Goal: Register for event/course

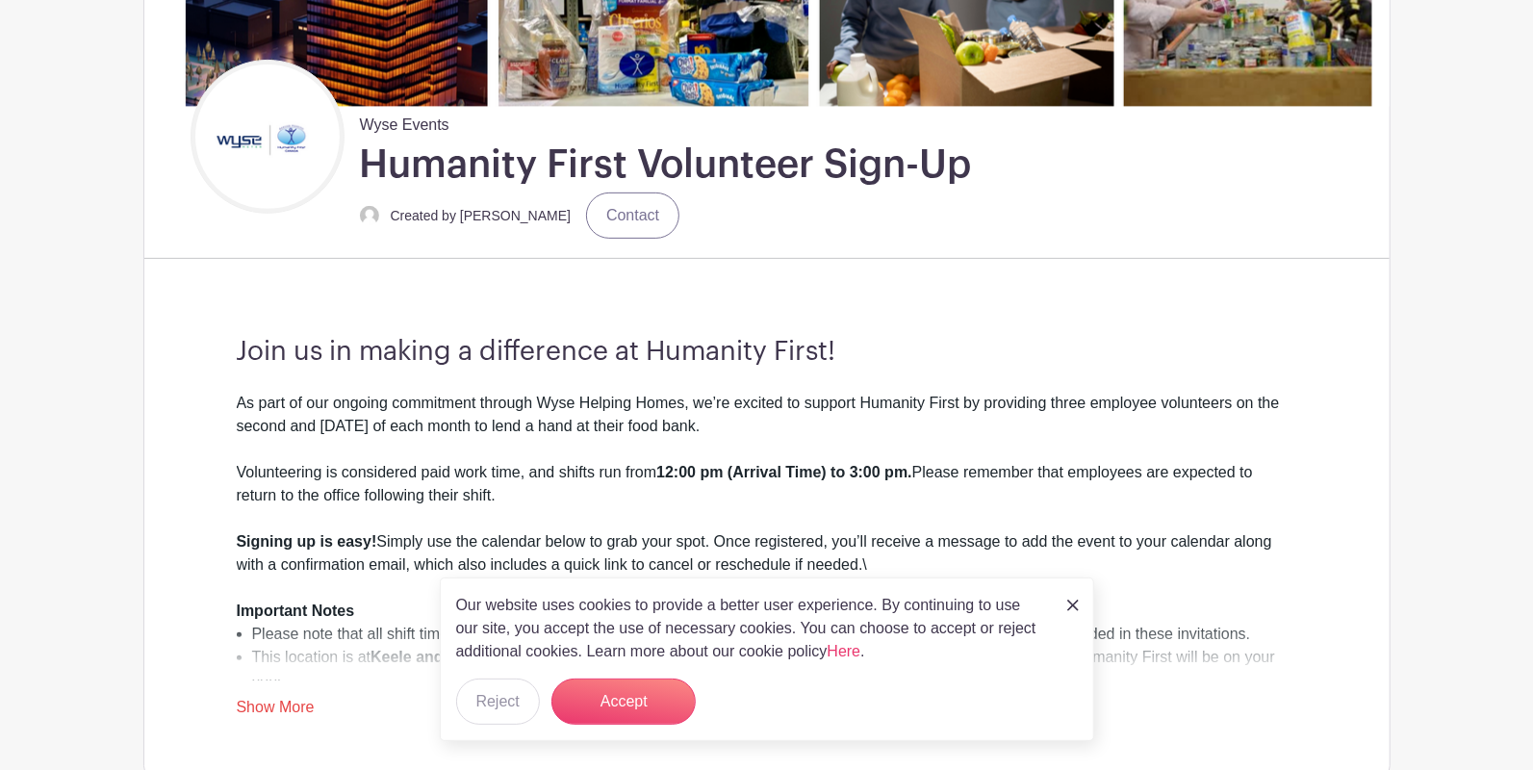
scroll to position [534, 0]
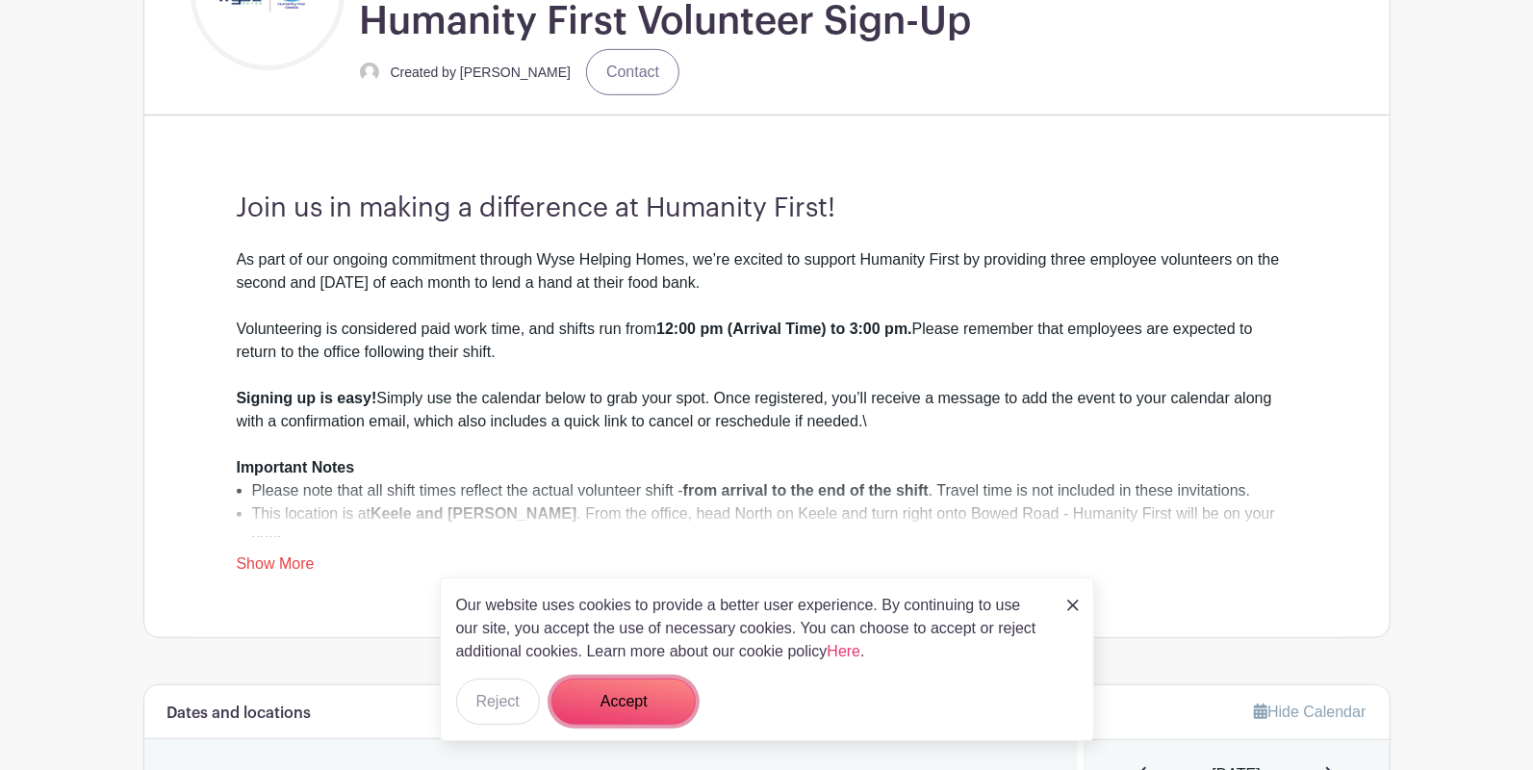
click at [620, 701] on button "Accept" at bounding box center [623, 701] width 144 height 46
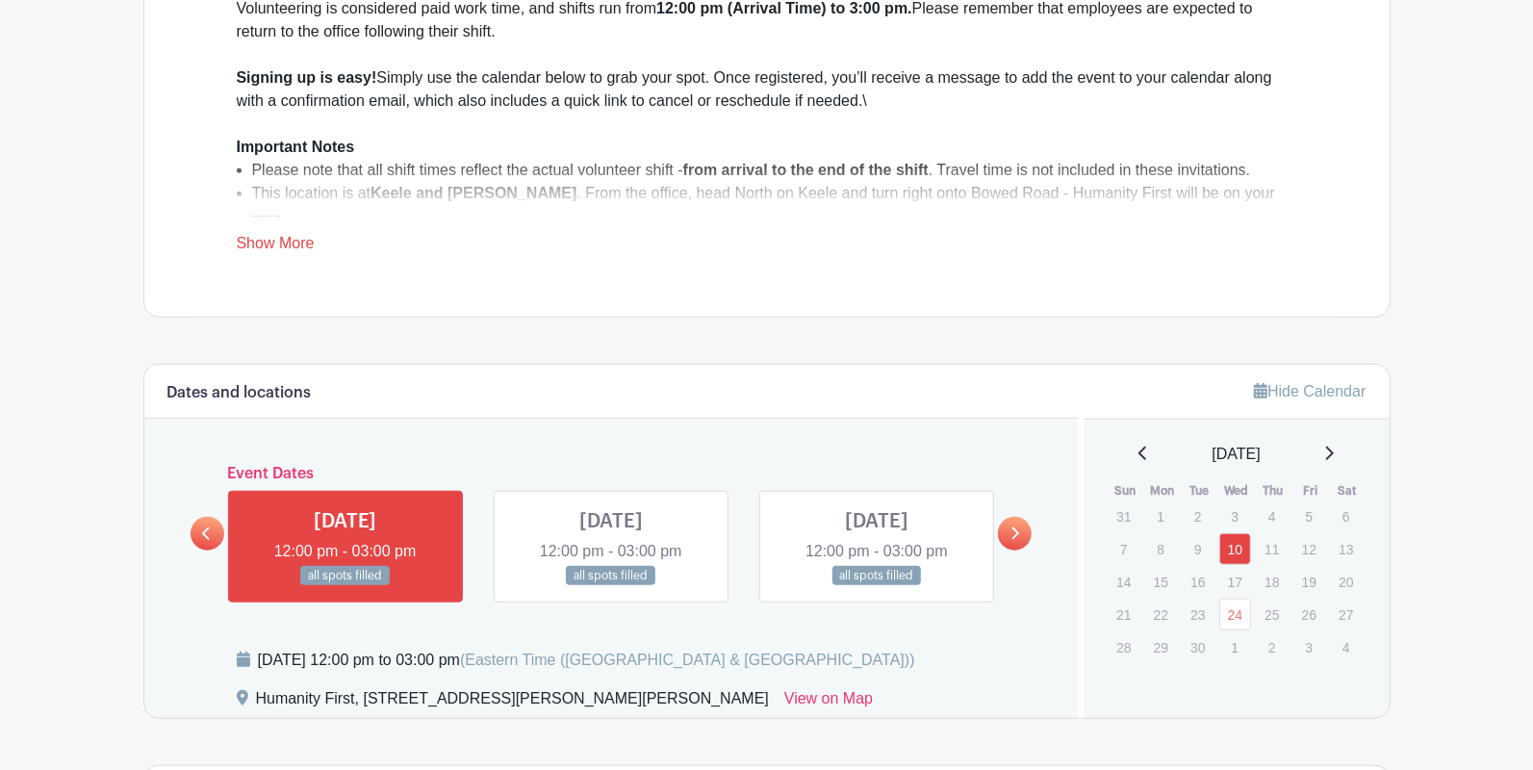
scroll to position [962, 0]
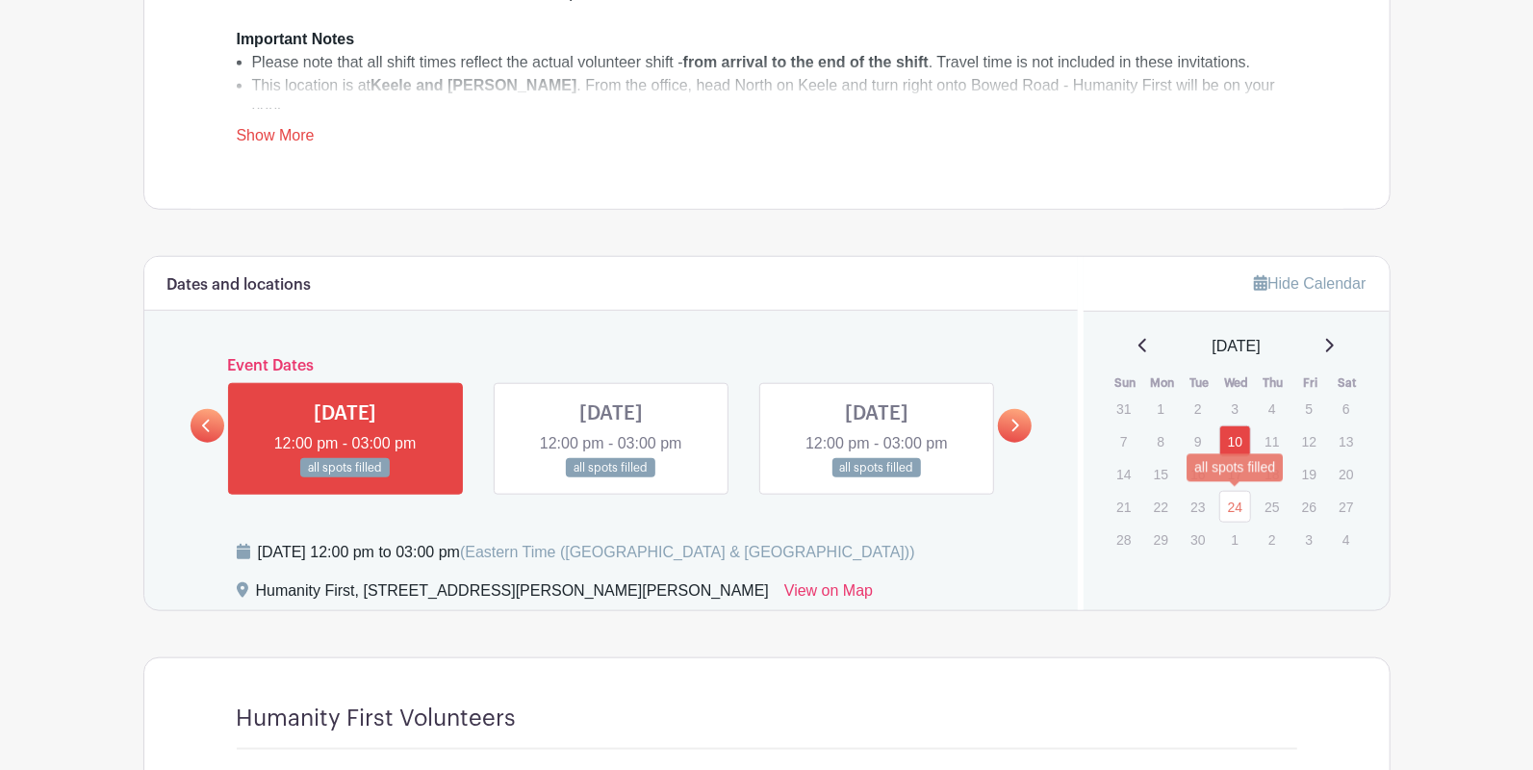
click at [1242, 503] on link "24" at bounding box center [1235, 507] width 32 height 32
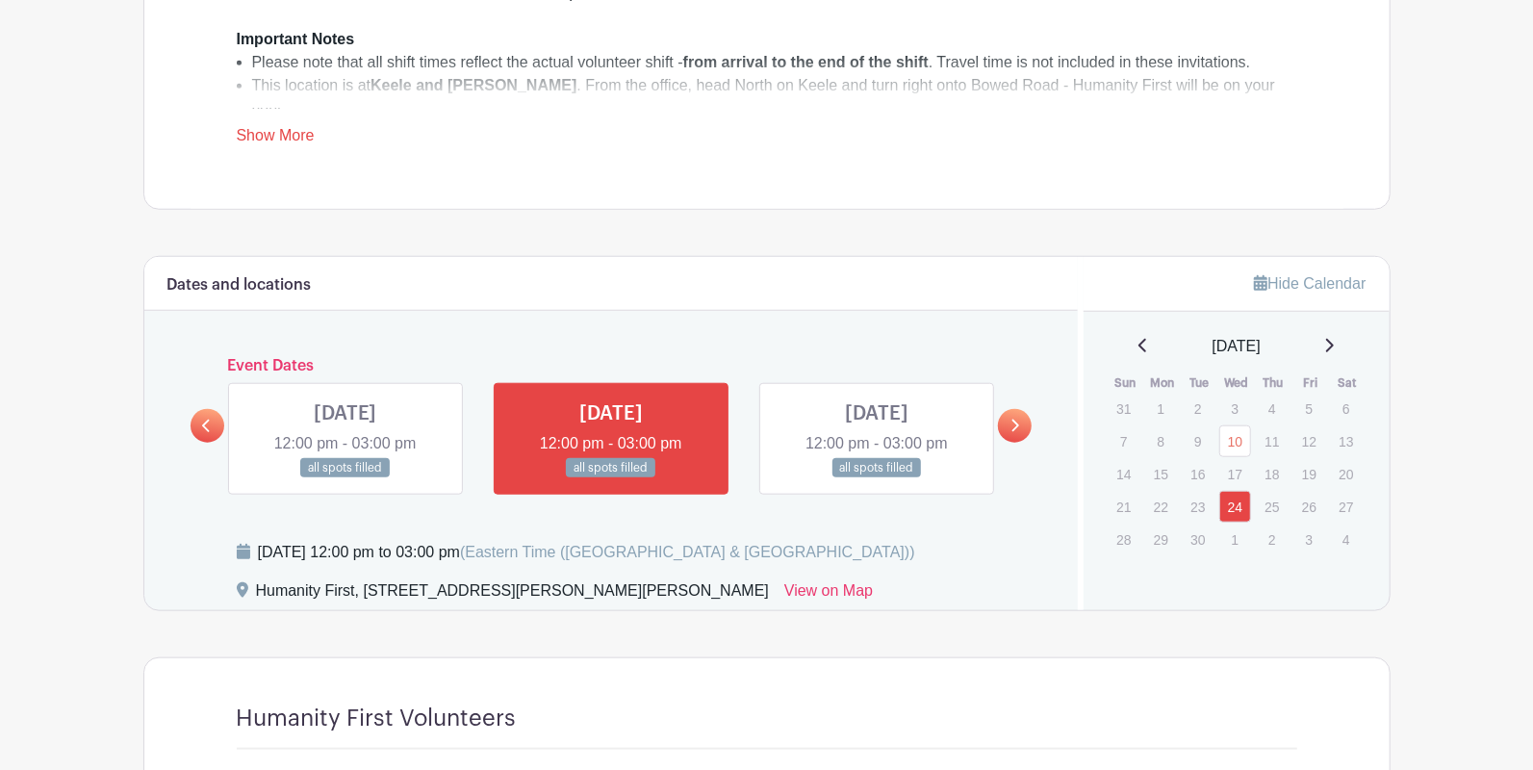
click at [1021, 421] on link at bounding box center [1015, 426] width 34 height 34
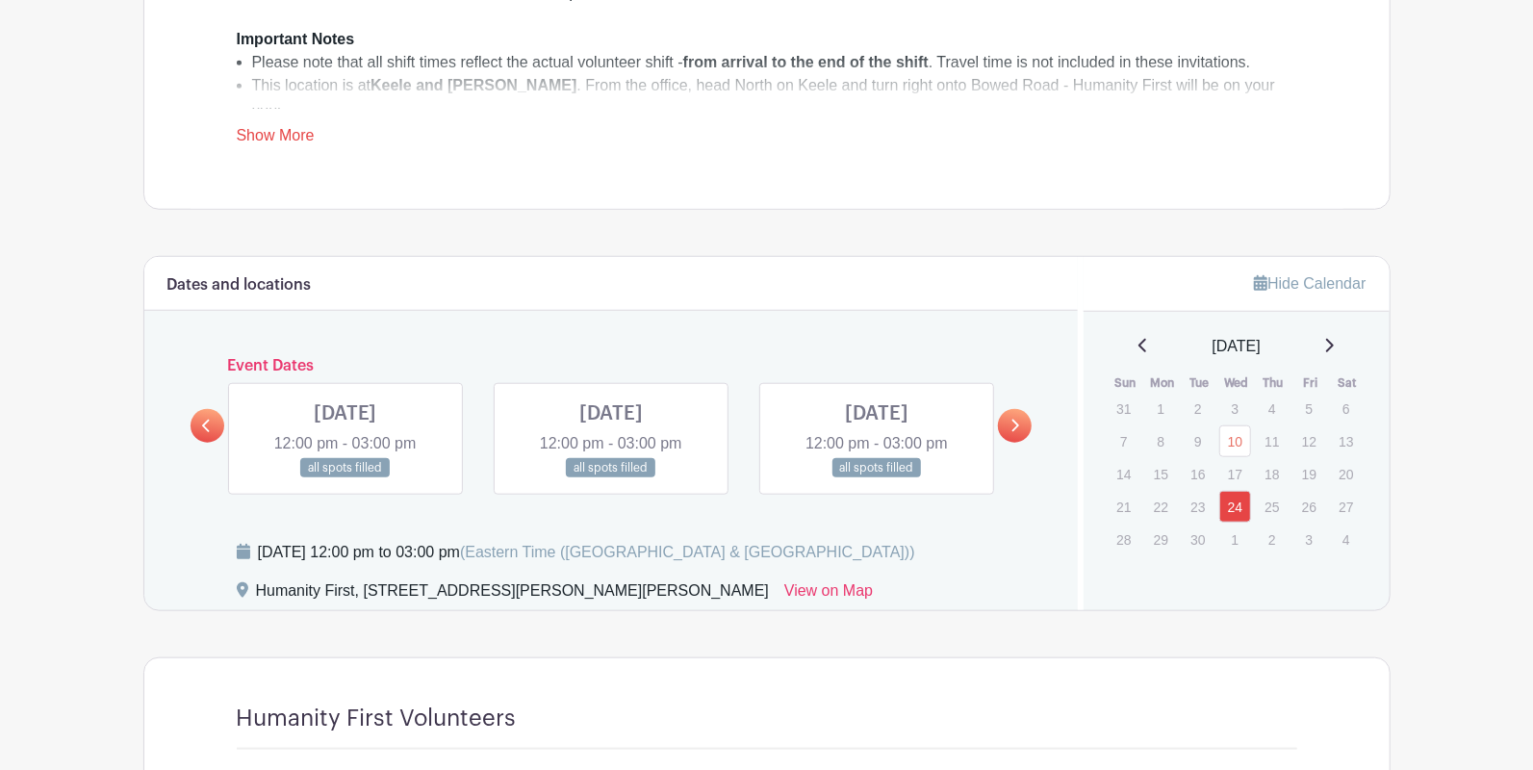
click at [1021, 421] on link at bounding box center [1015, 426] width 34 height 34
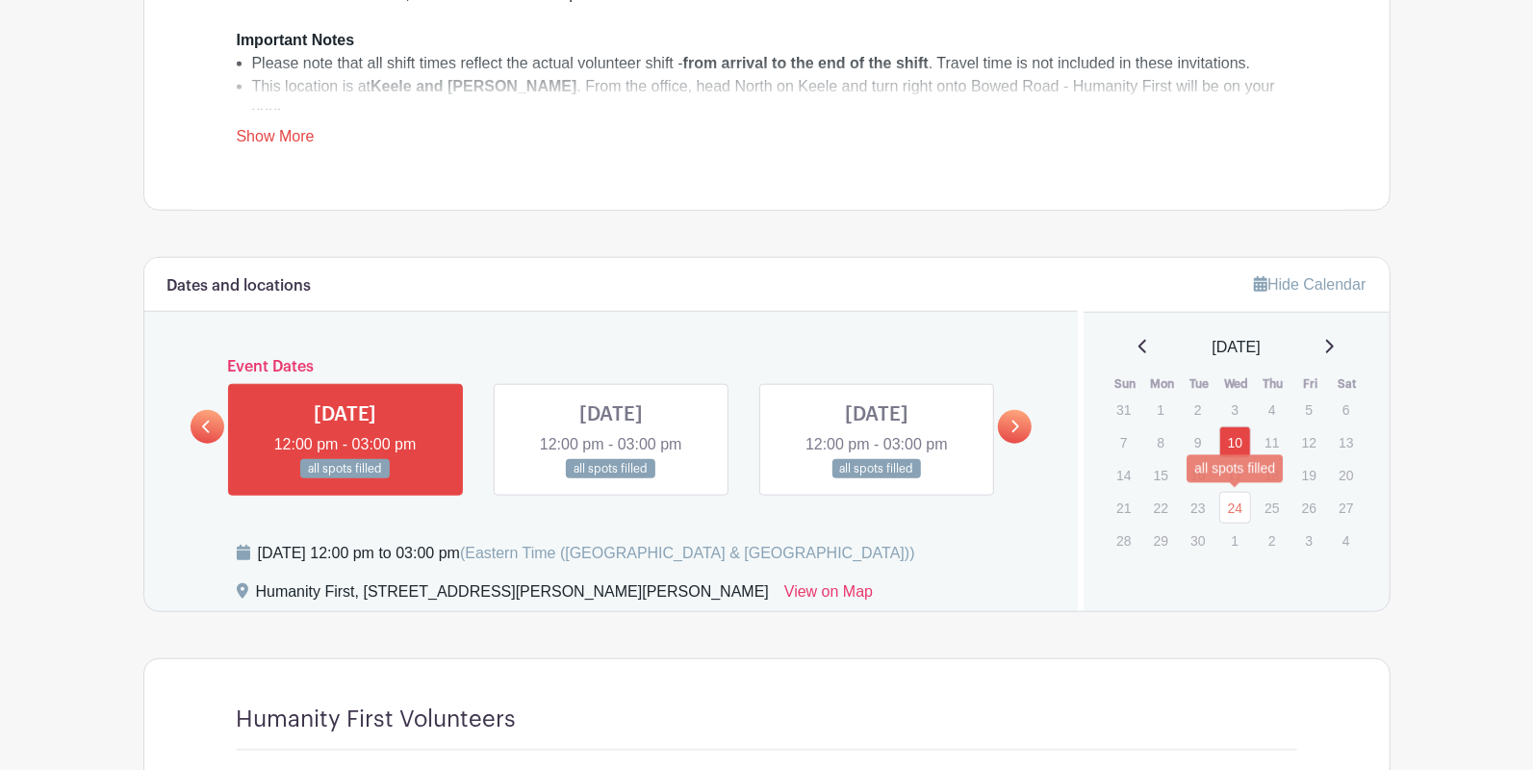
scroll to position [962, 0]
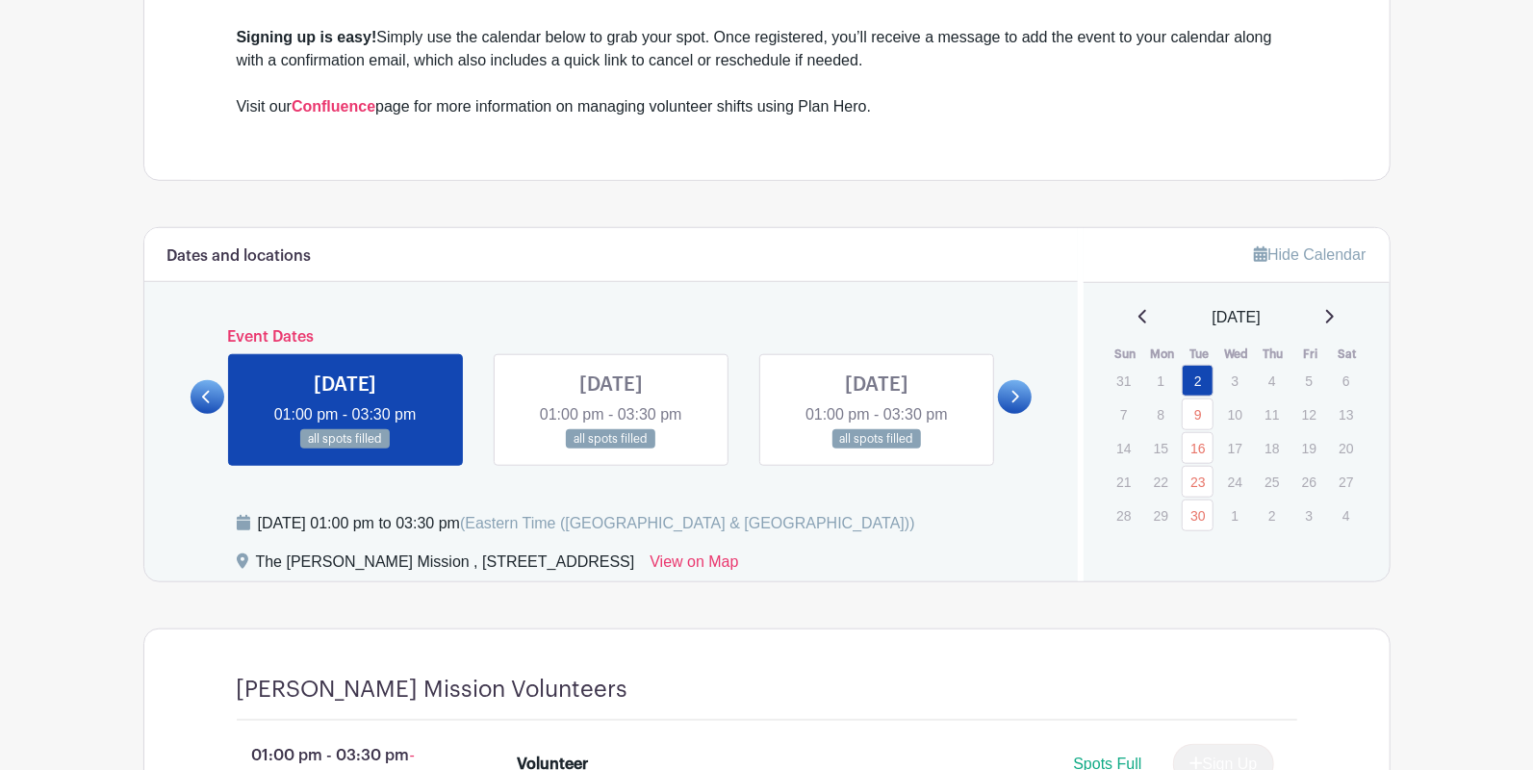
scroll to position [962, 0]
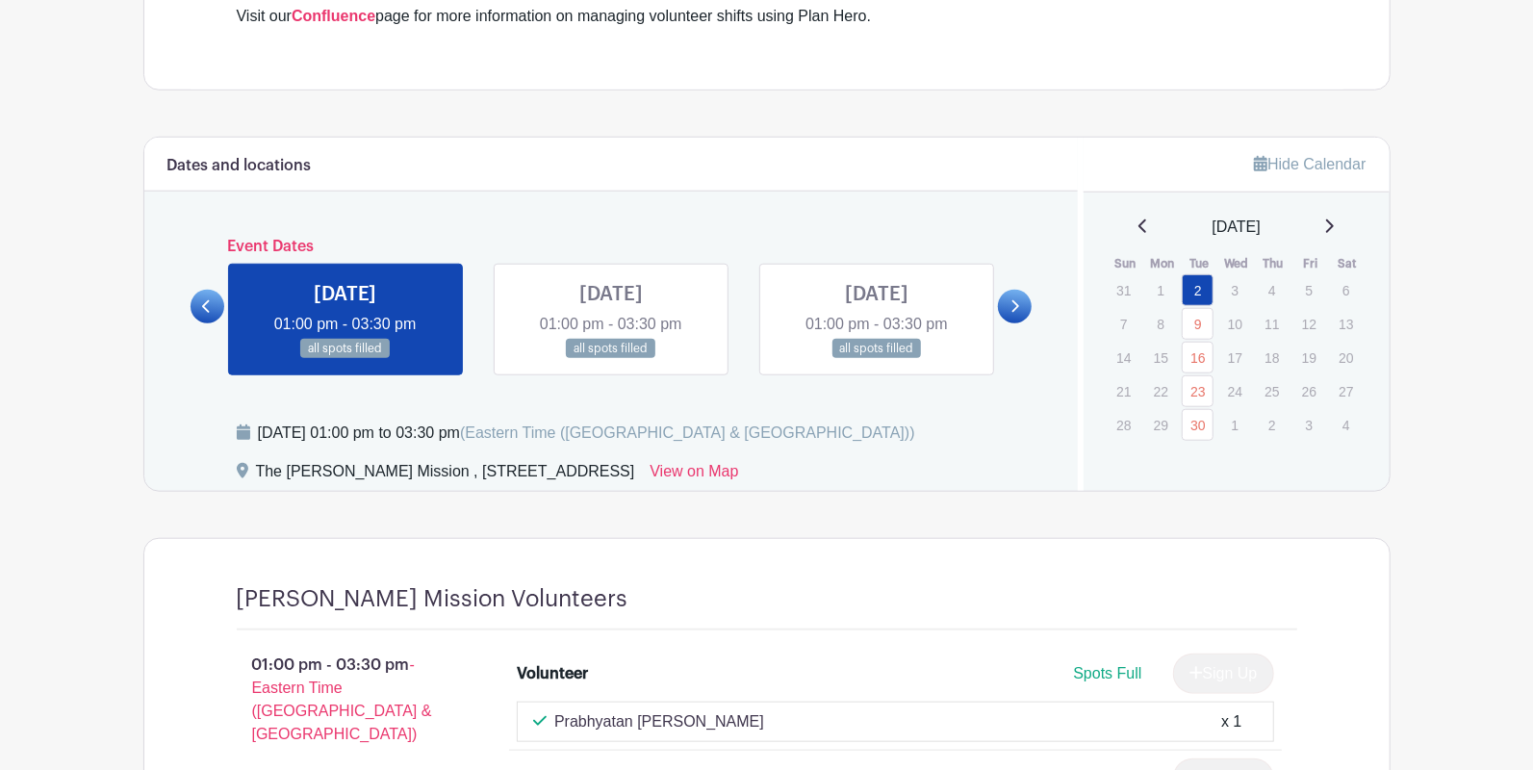
click at [1020, 301] on link at bounding box center [1015, 307] width 34 height 34
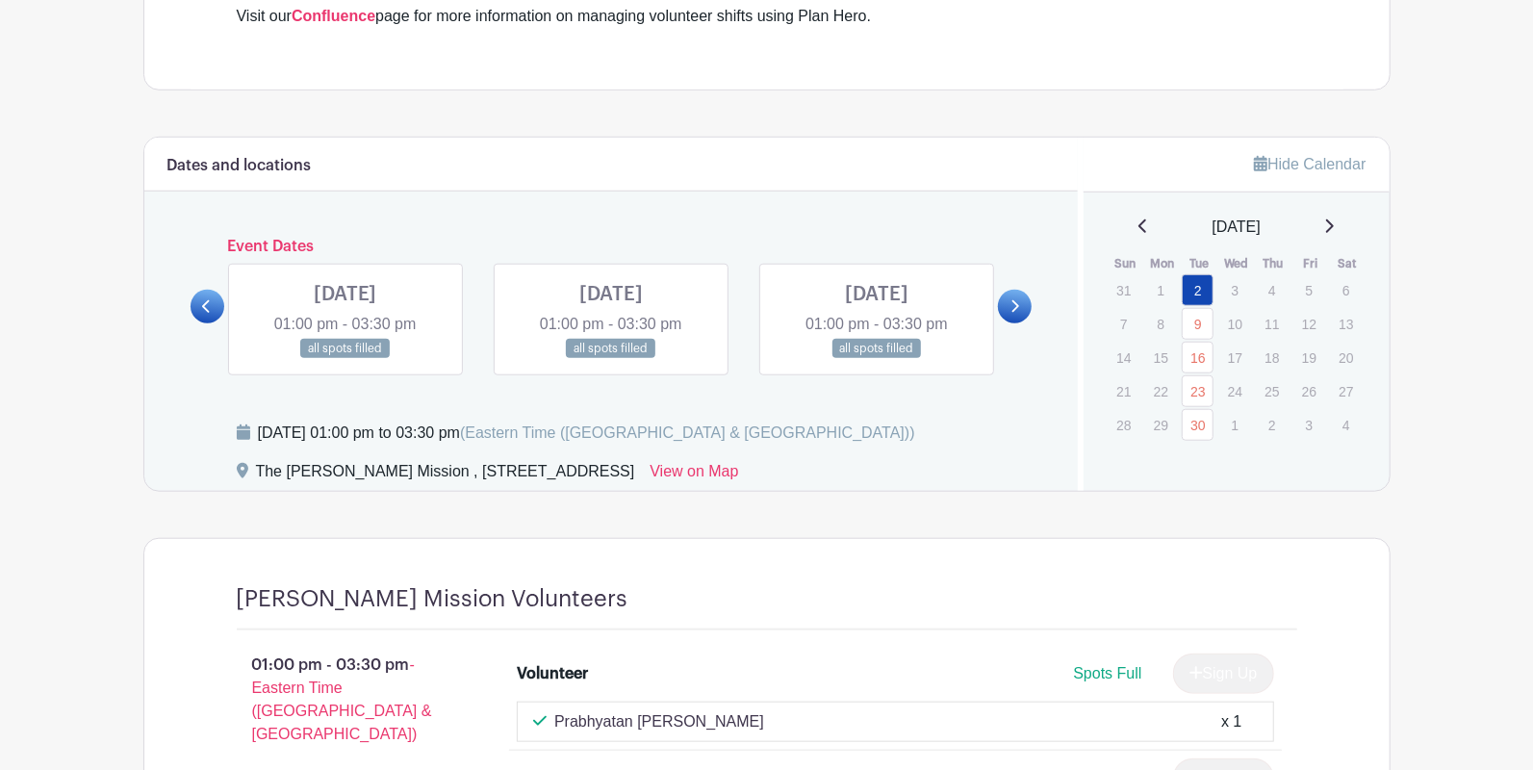
click at [1020, 301] on link at bounding box center [1015, 307] width 34 height 34
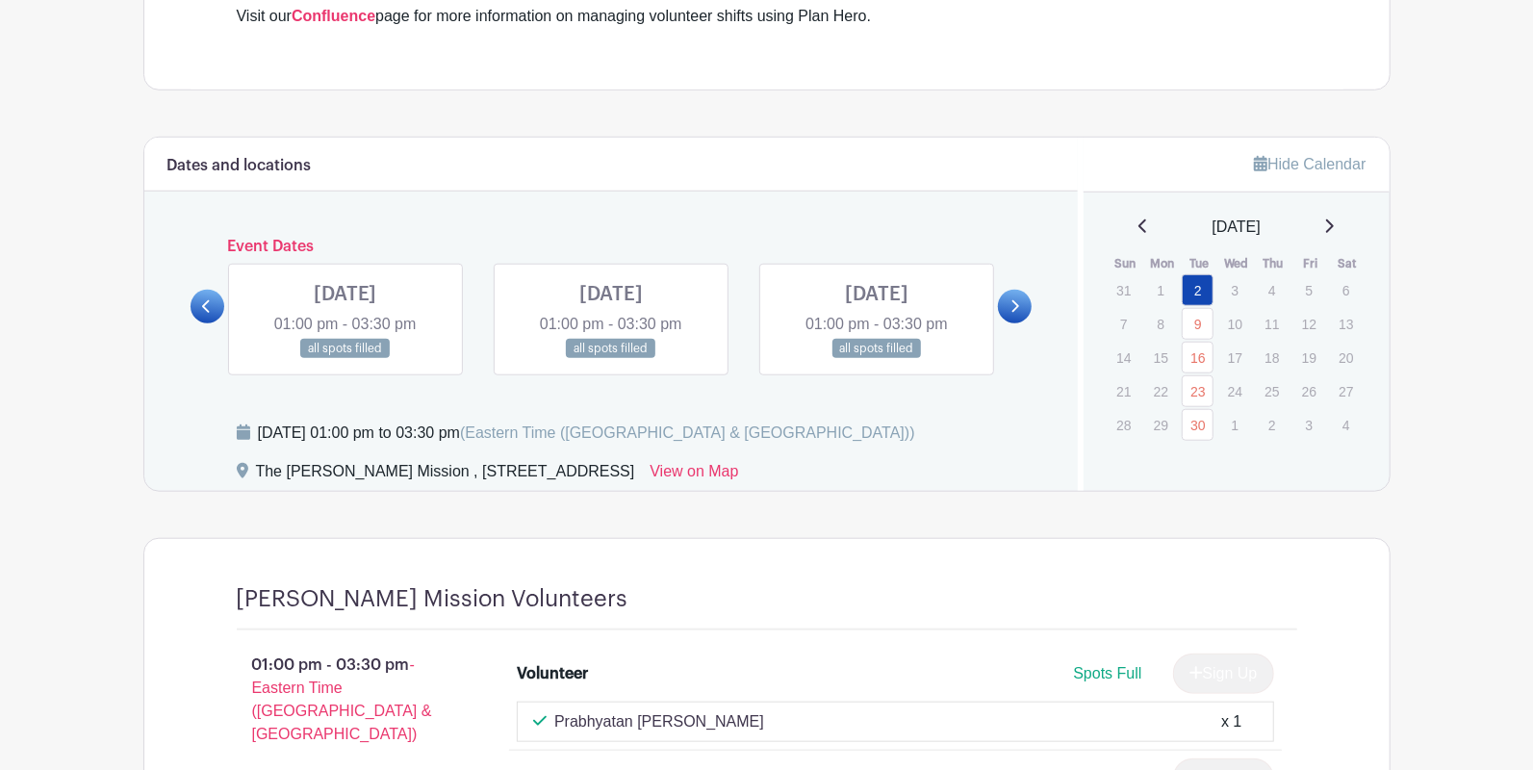
click at [1020, 301] on link at bounding box center [1015, 307] width 34 height 34
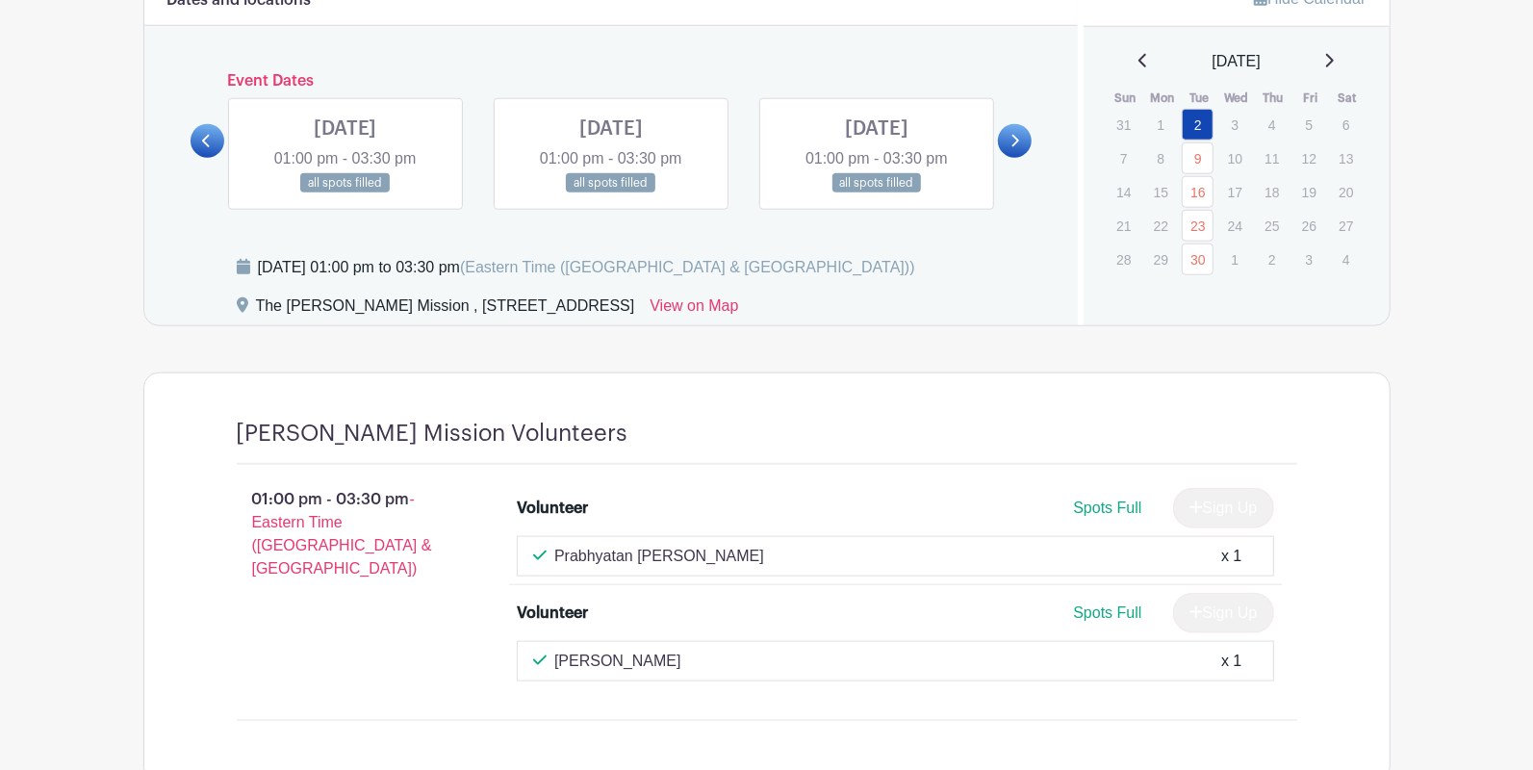
scroll to position [1041, 0]
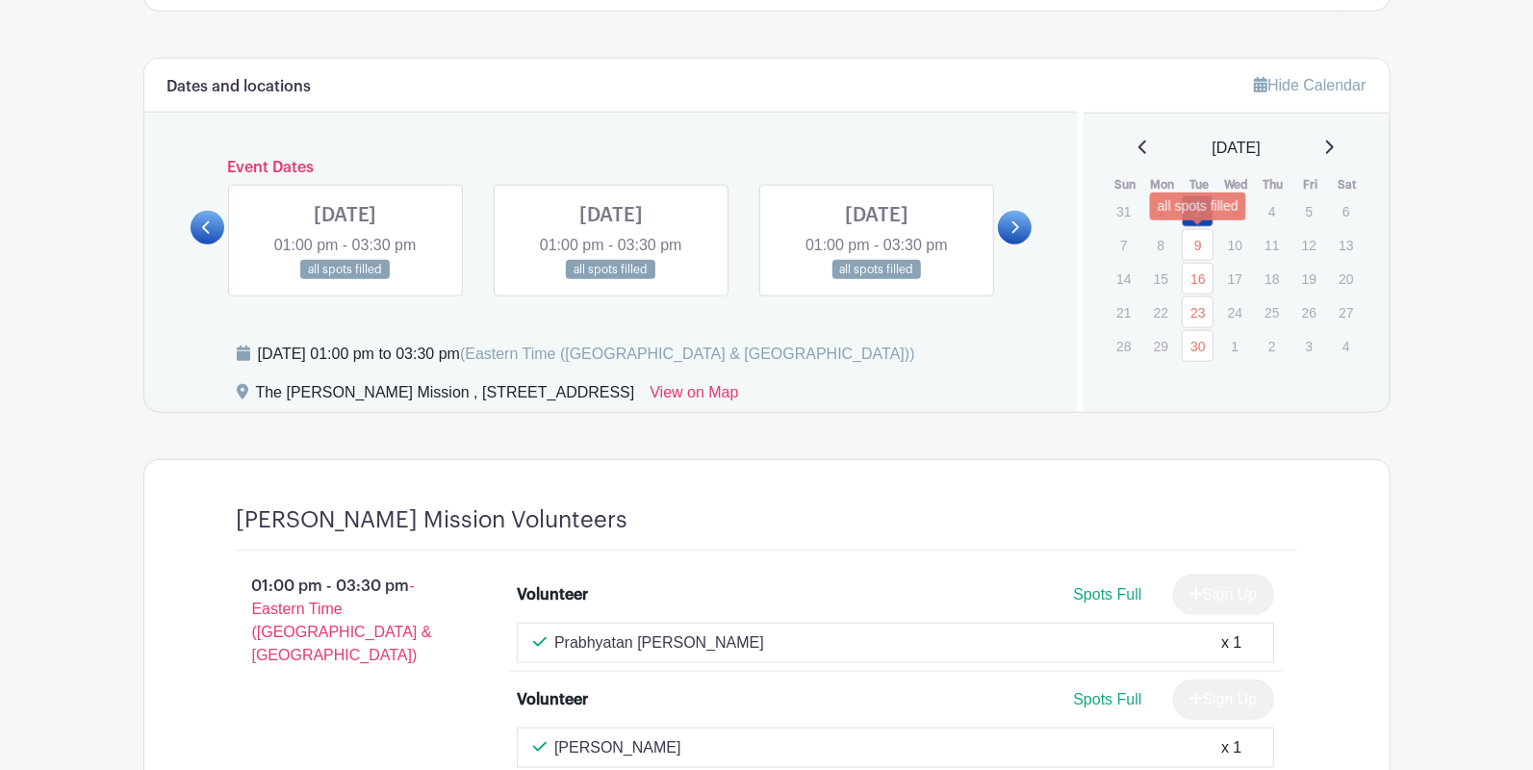
click at [1190, 241] on link "9" at bounding box center [1197, 245] width 32 height 32
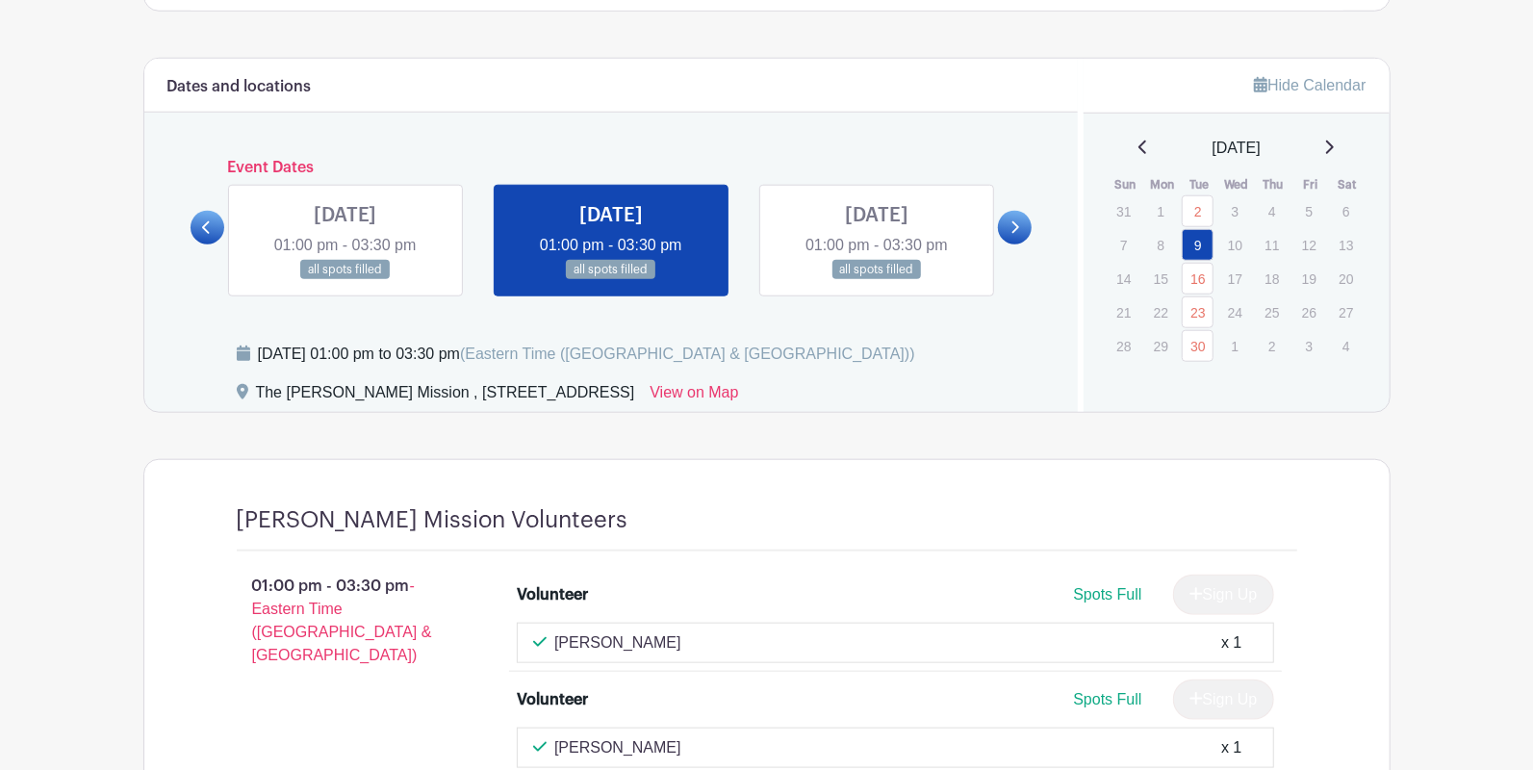
scroll to position [1148, 0]
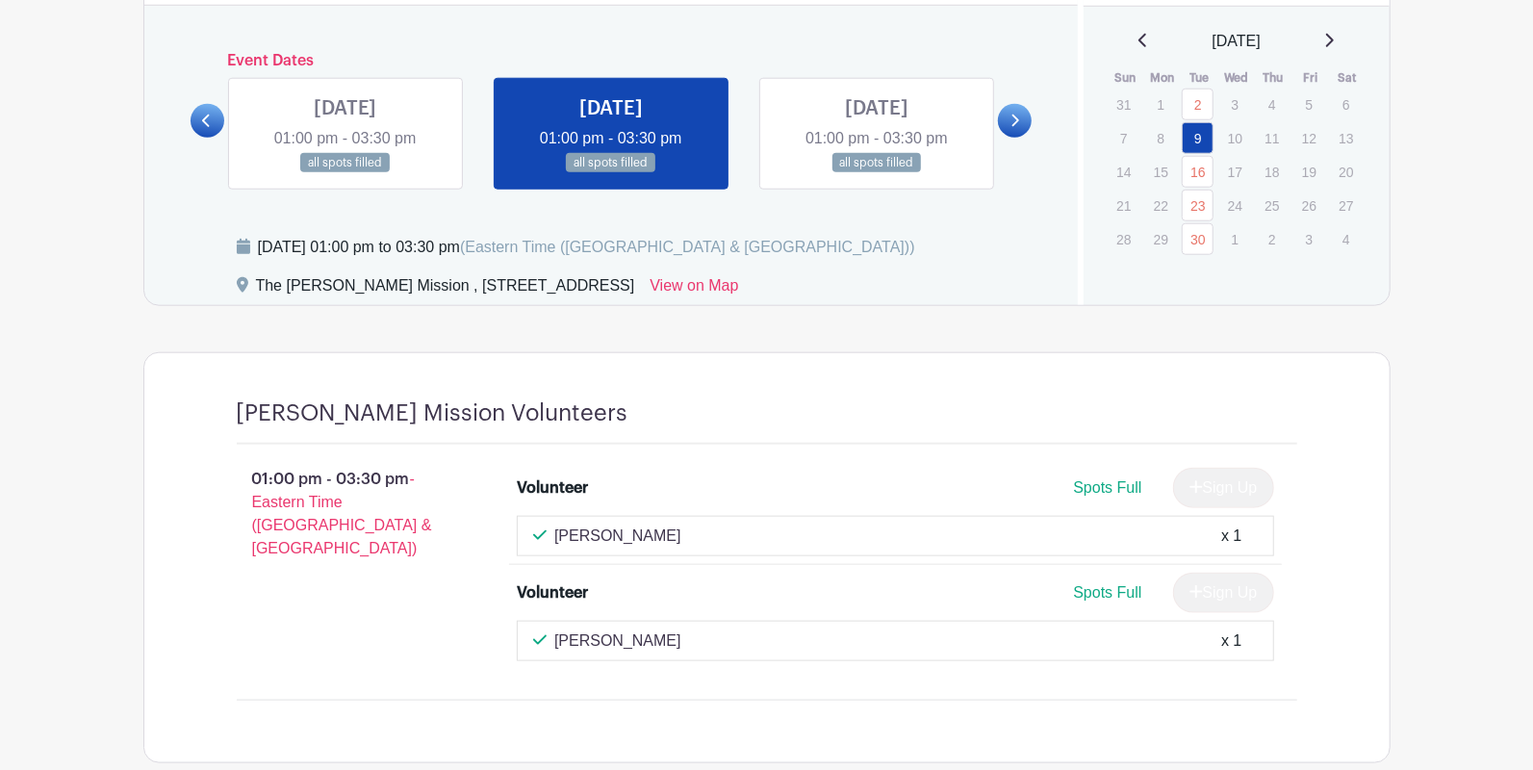
click at [876, 173] on link at bounding box center [876, 173] width 0 height 0
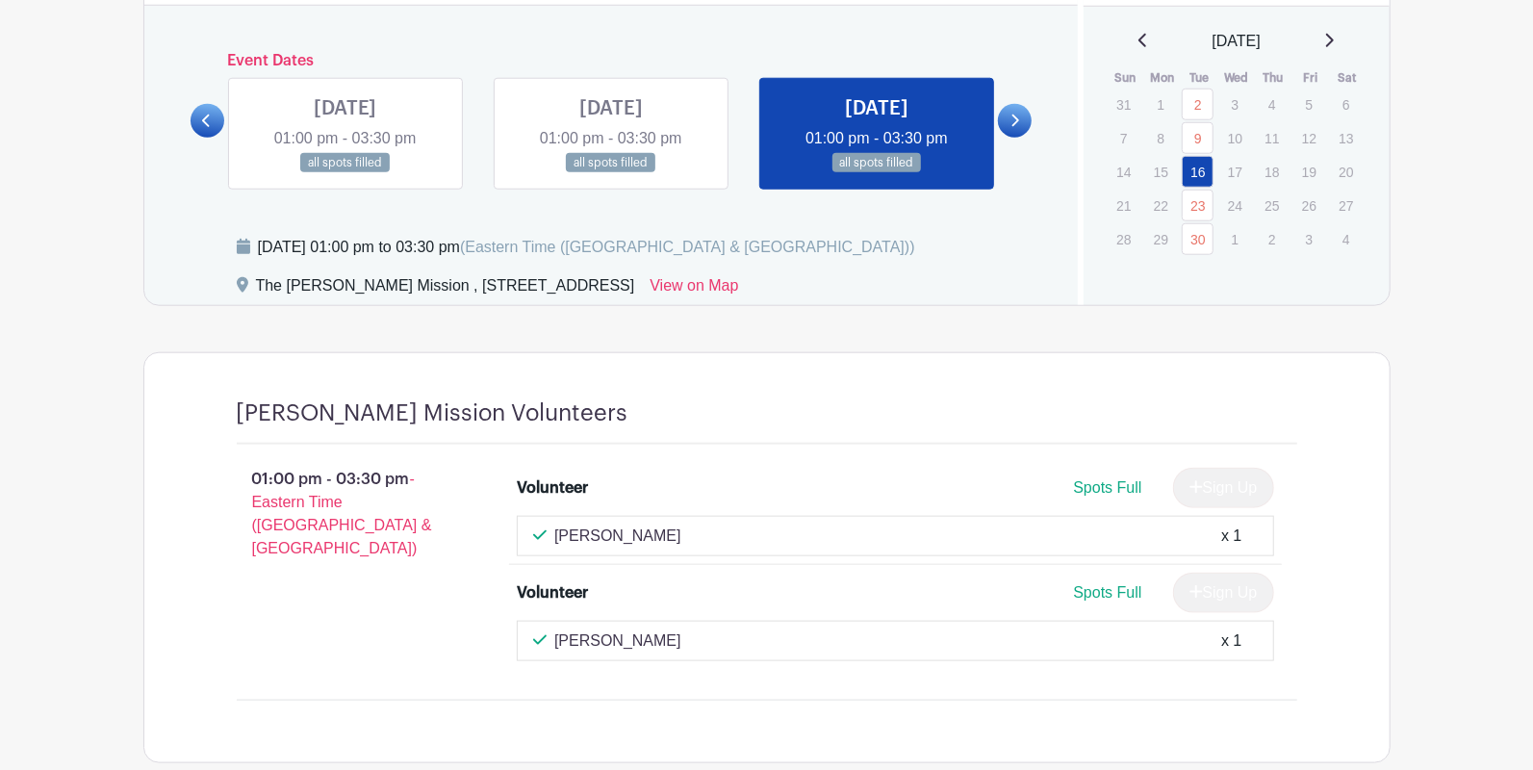
click at [611, 173] on link at bounding box center [611, 173] width 0 height 0
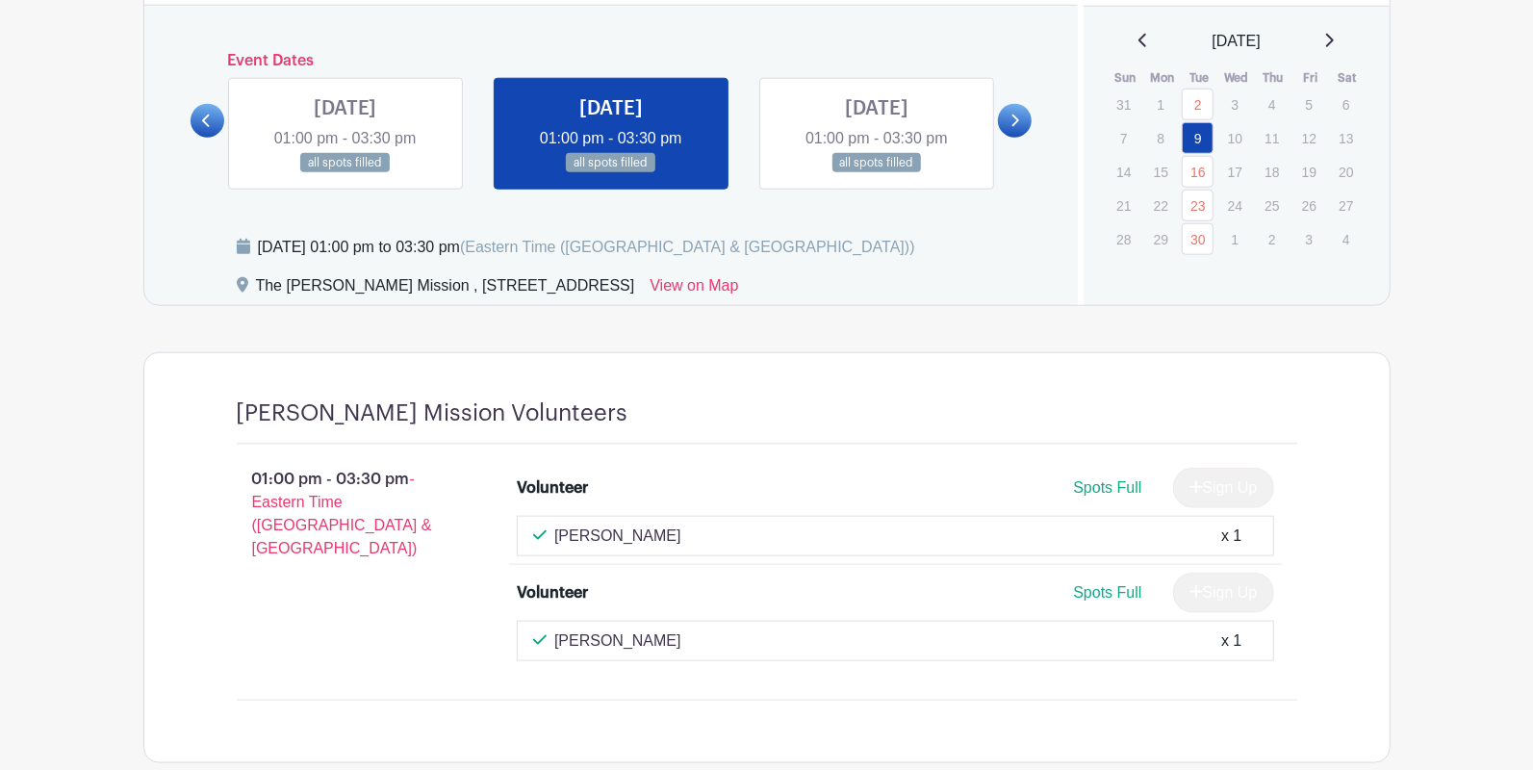
click at [1017, 119] on icon at bounding box center [1014, 121] width 9 height 14
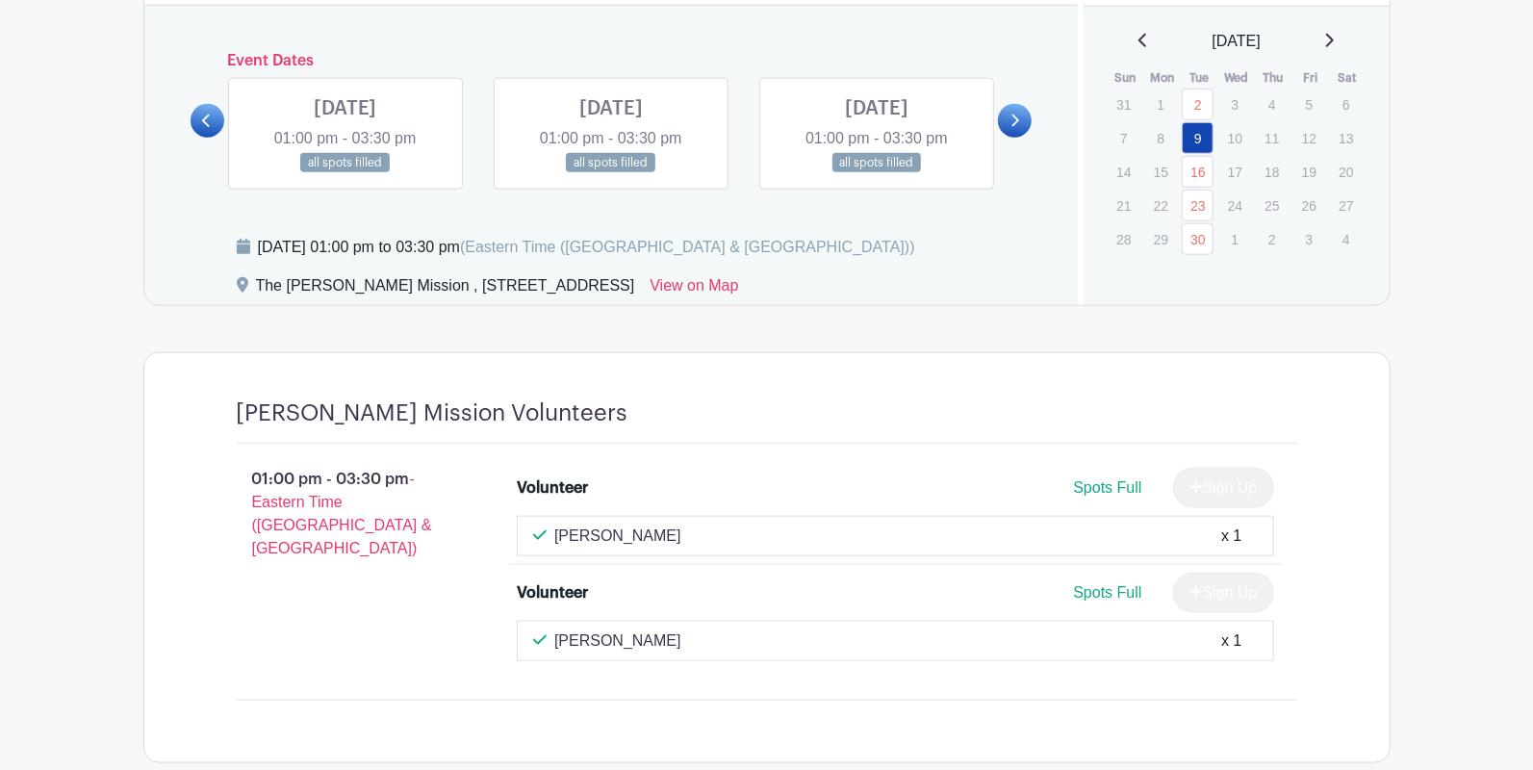
click at [345, 173] on link at bounding box center [345, 173] width 0 height 0
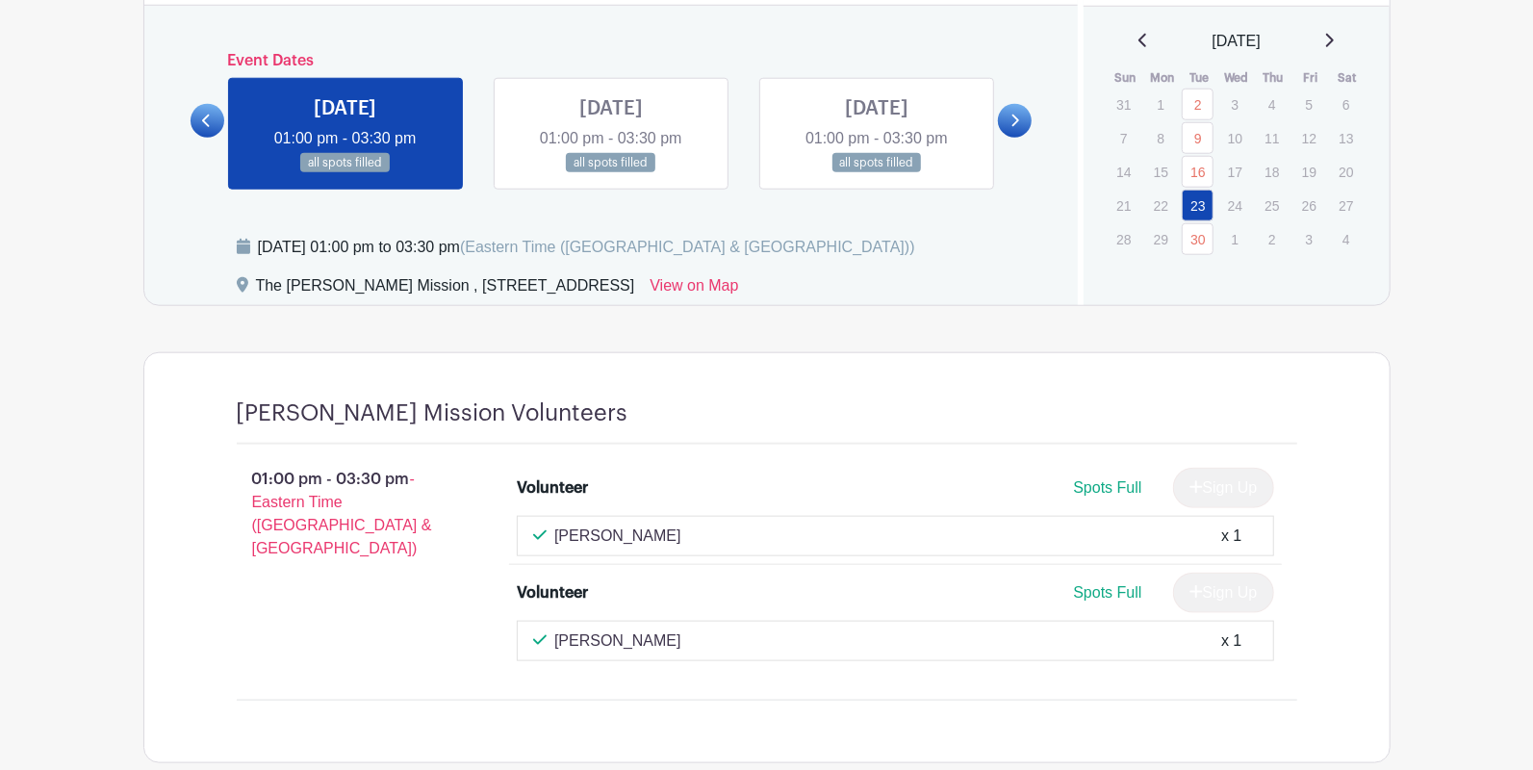
click at [611, 173] on link at bounding box center [611, 173] width 0 height 0
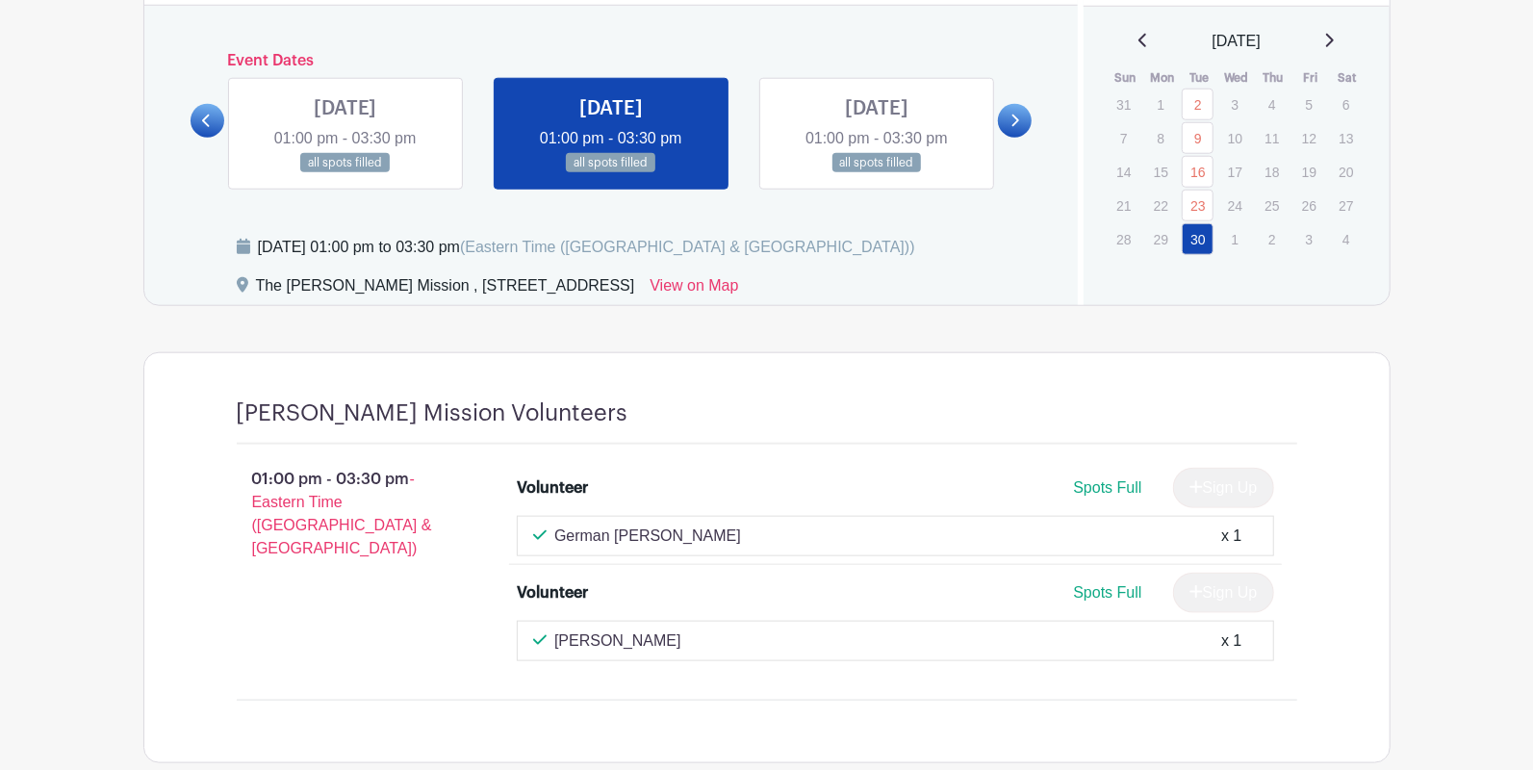
click at [876, 173] on link at bounding box center [876, 173] width 0 height 0
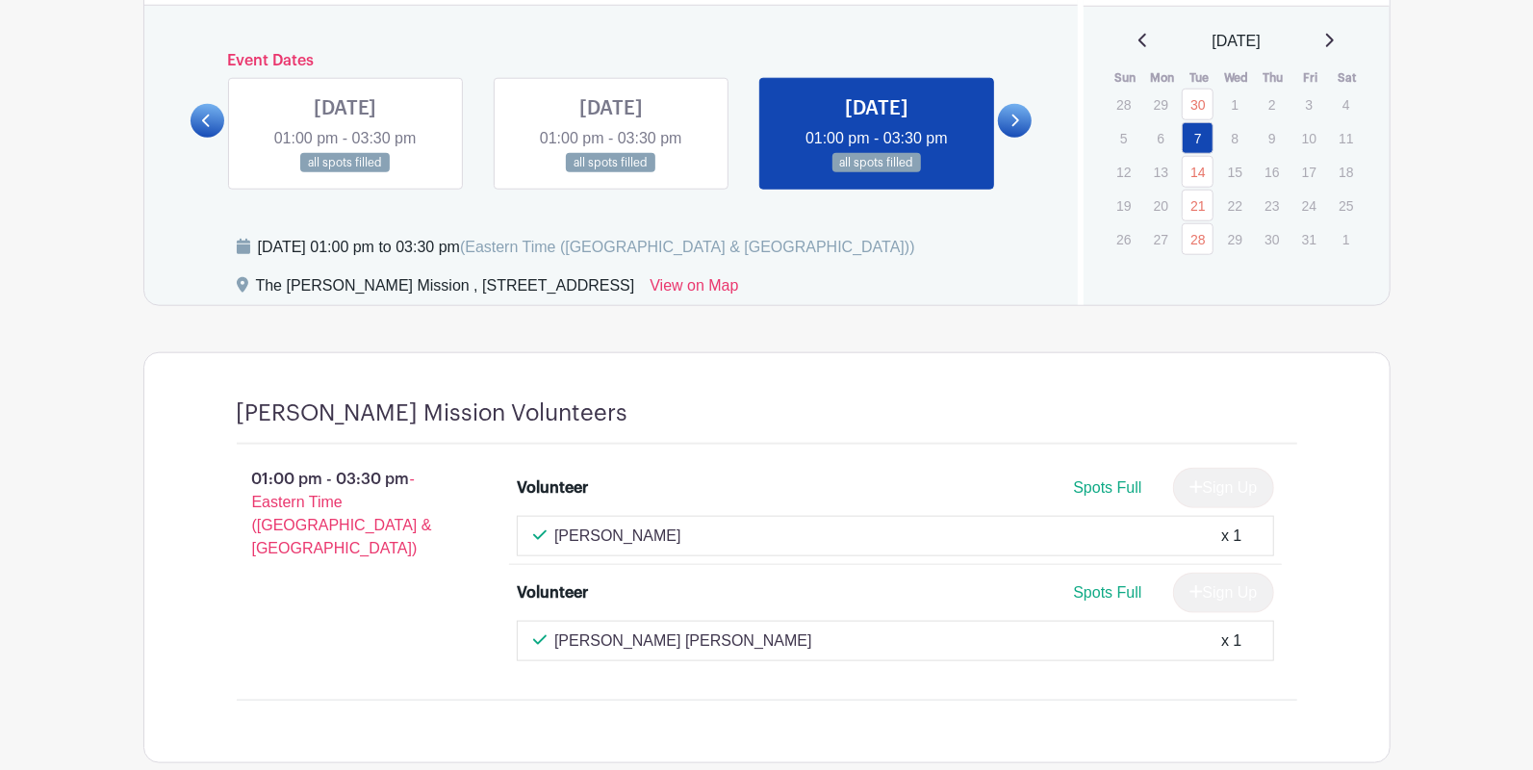
click at [1020, 116] on link at bounding box center [1015, 121] width 34 height 34
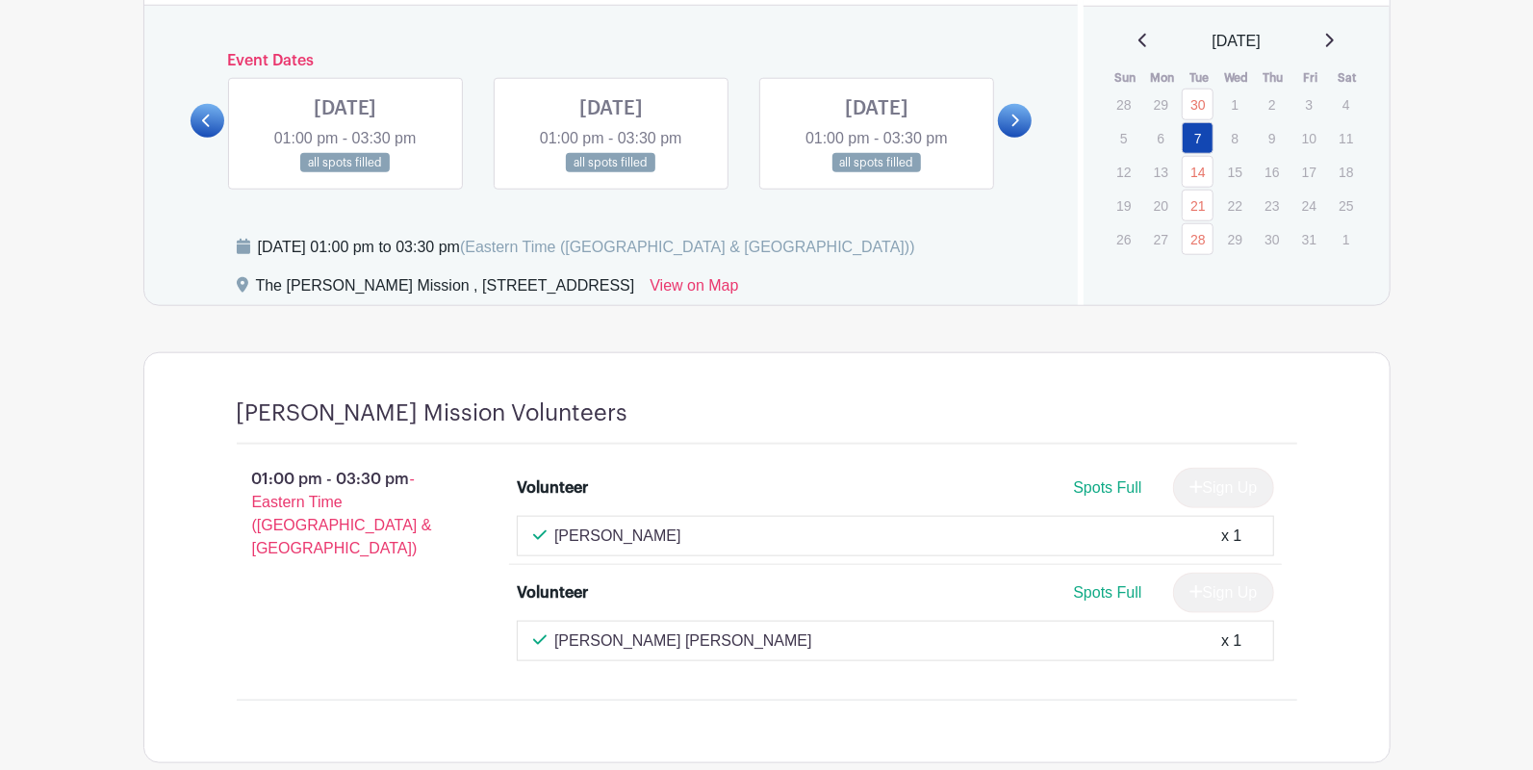
click at [345, 173] on link at bounding box center [345, 173] width 0 height 0
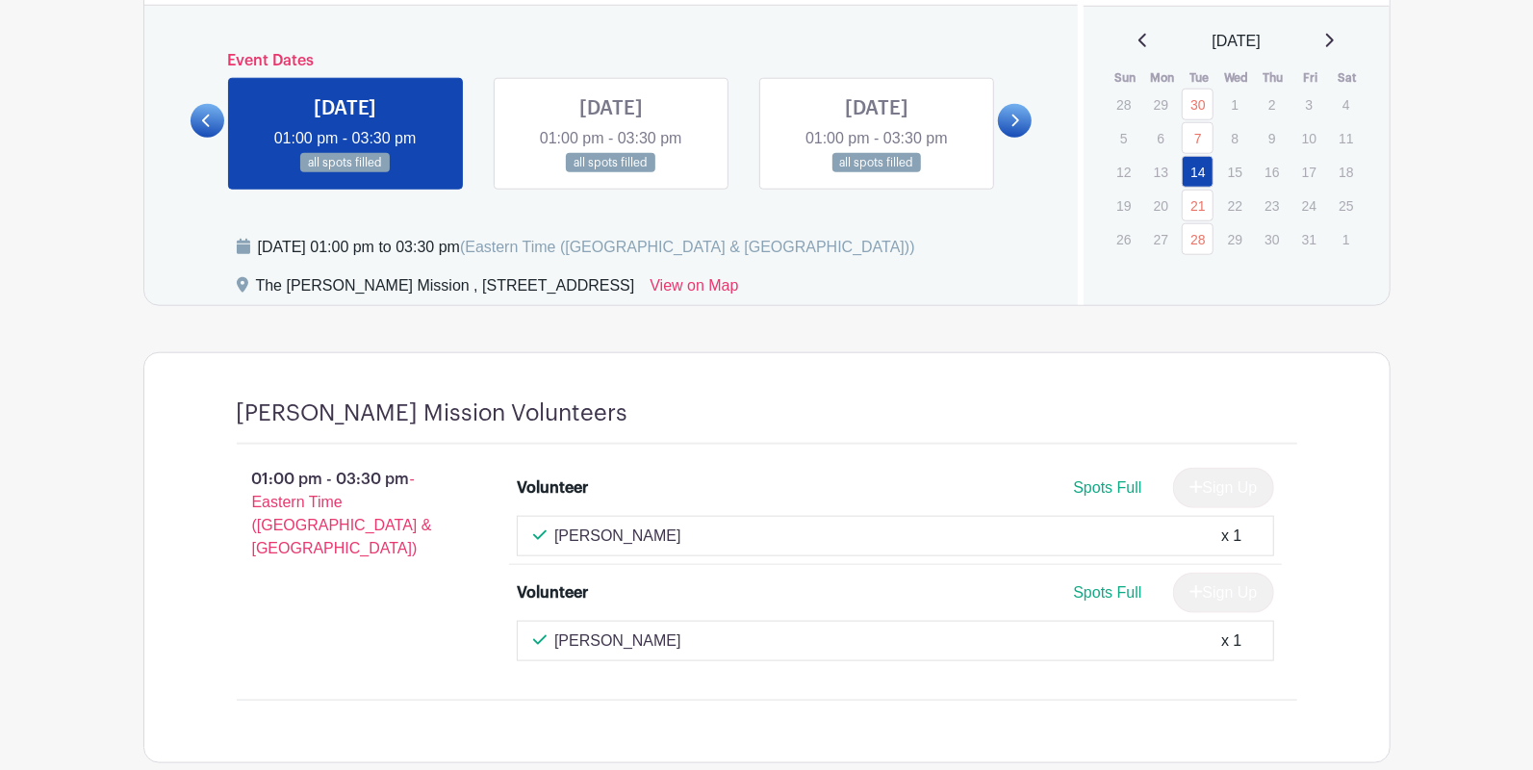
click at [611, 173] on link at bounding box center [611, 173] width 0 height 0
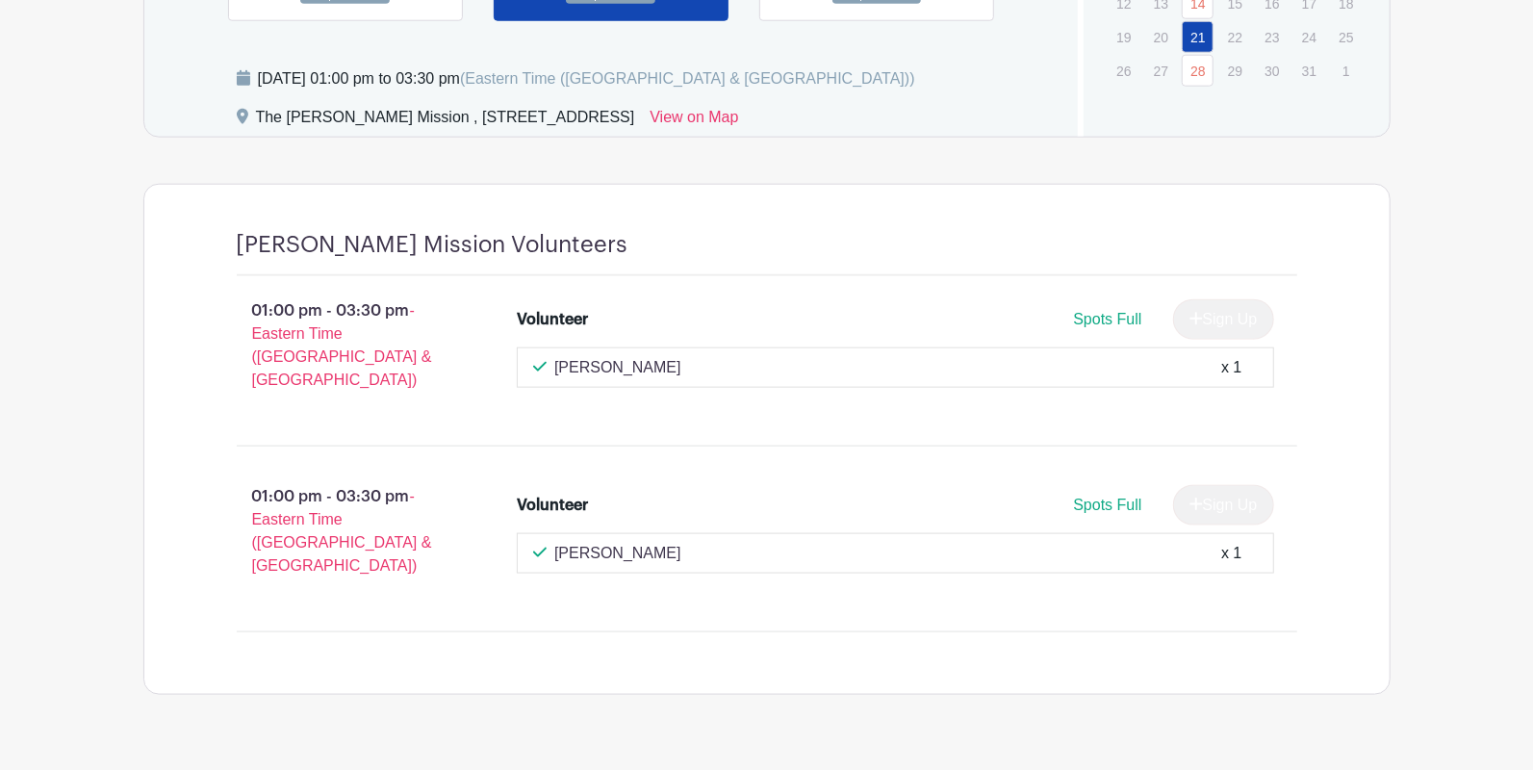
scroll to position [1209, 0]
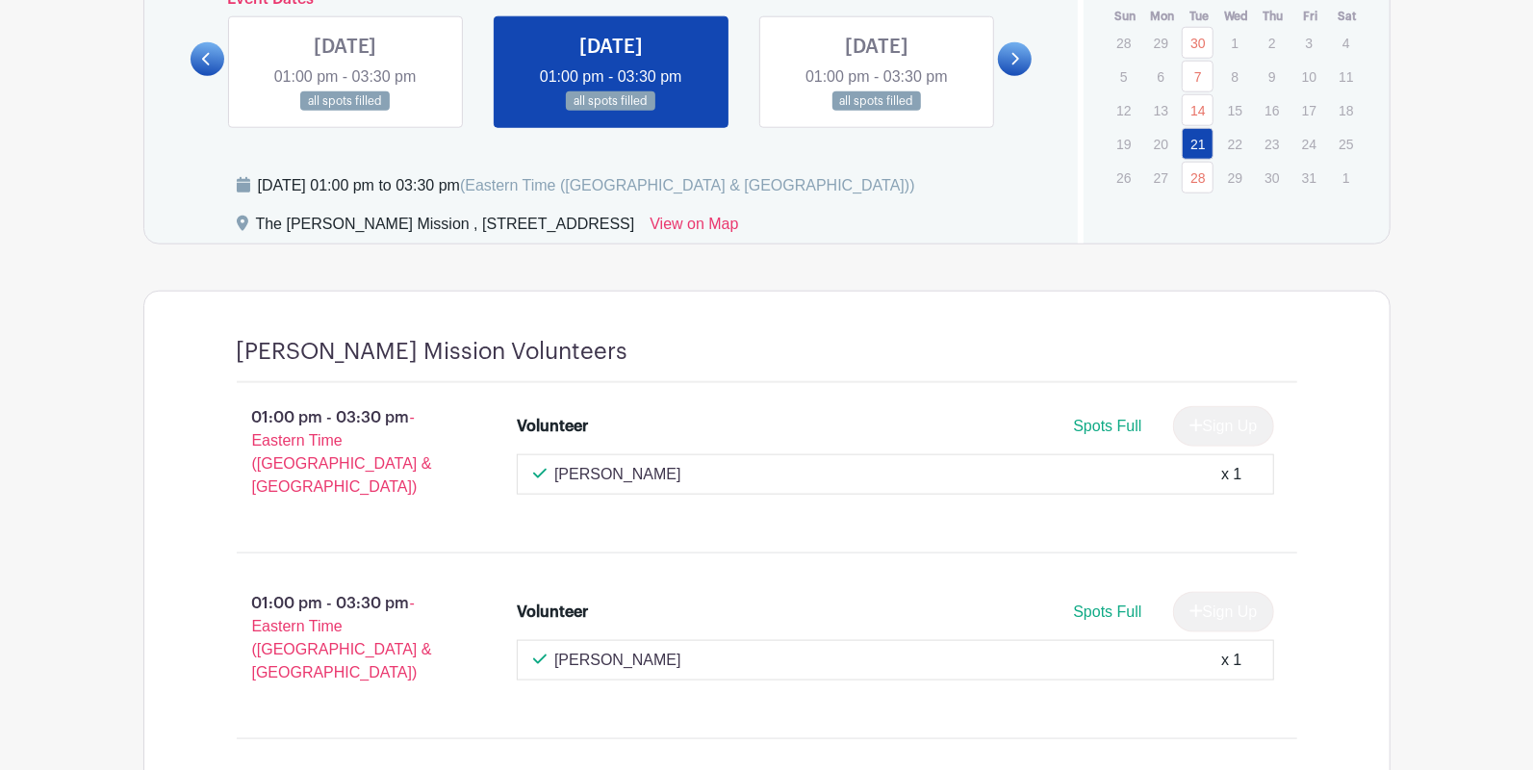
click at [876, 112] on link at bounding box center [876, 112] width 0 height 0
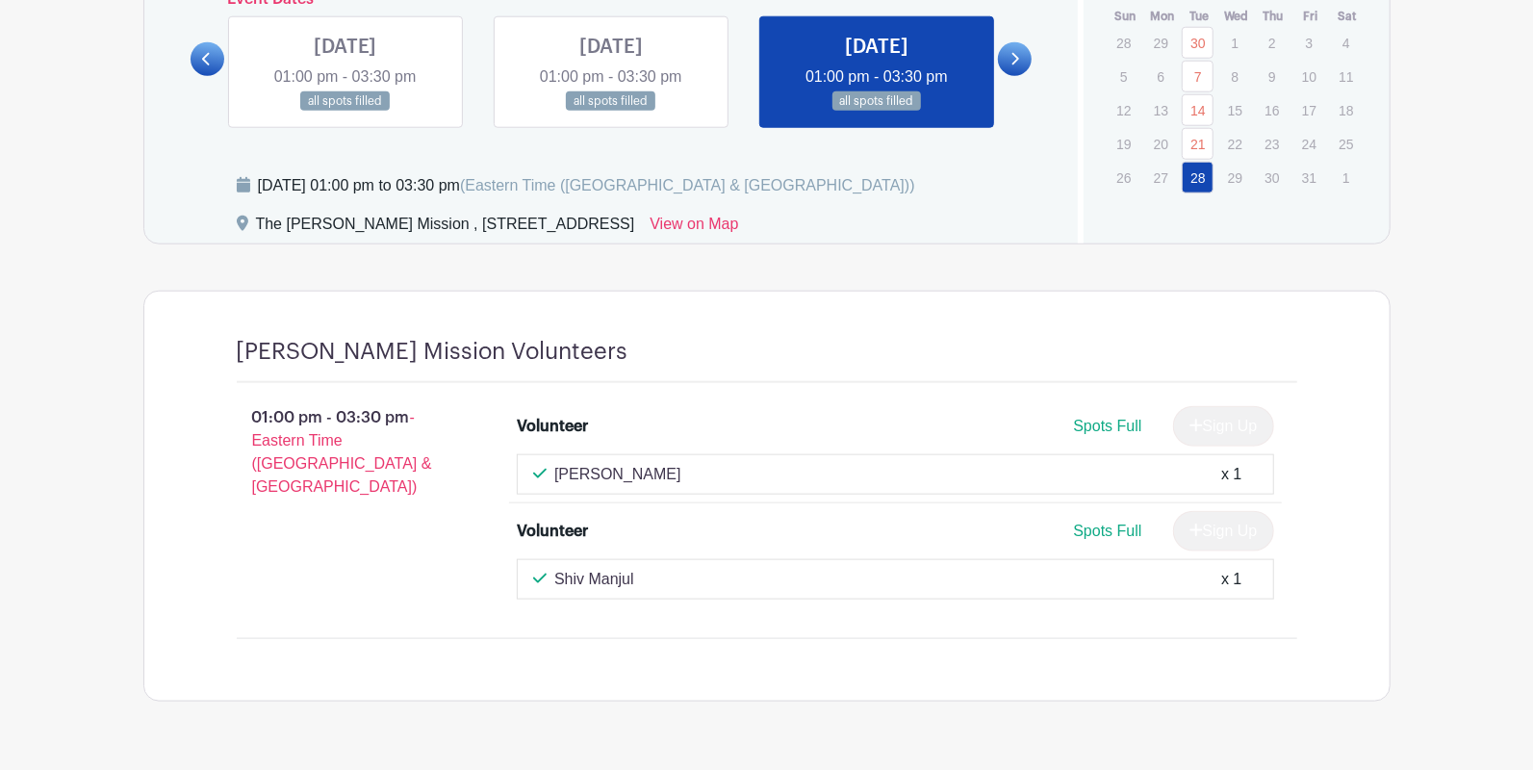
click at [1014, 57] on icon at bounding box center [1014, 59] width 9 height 14
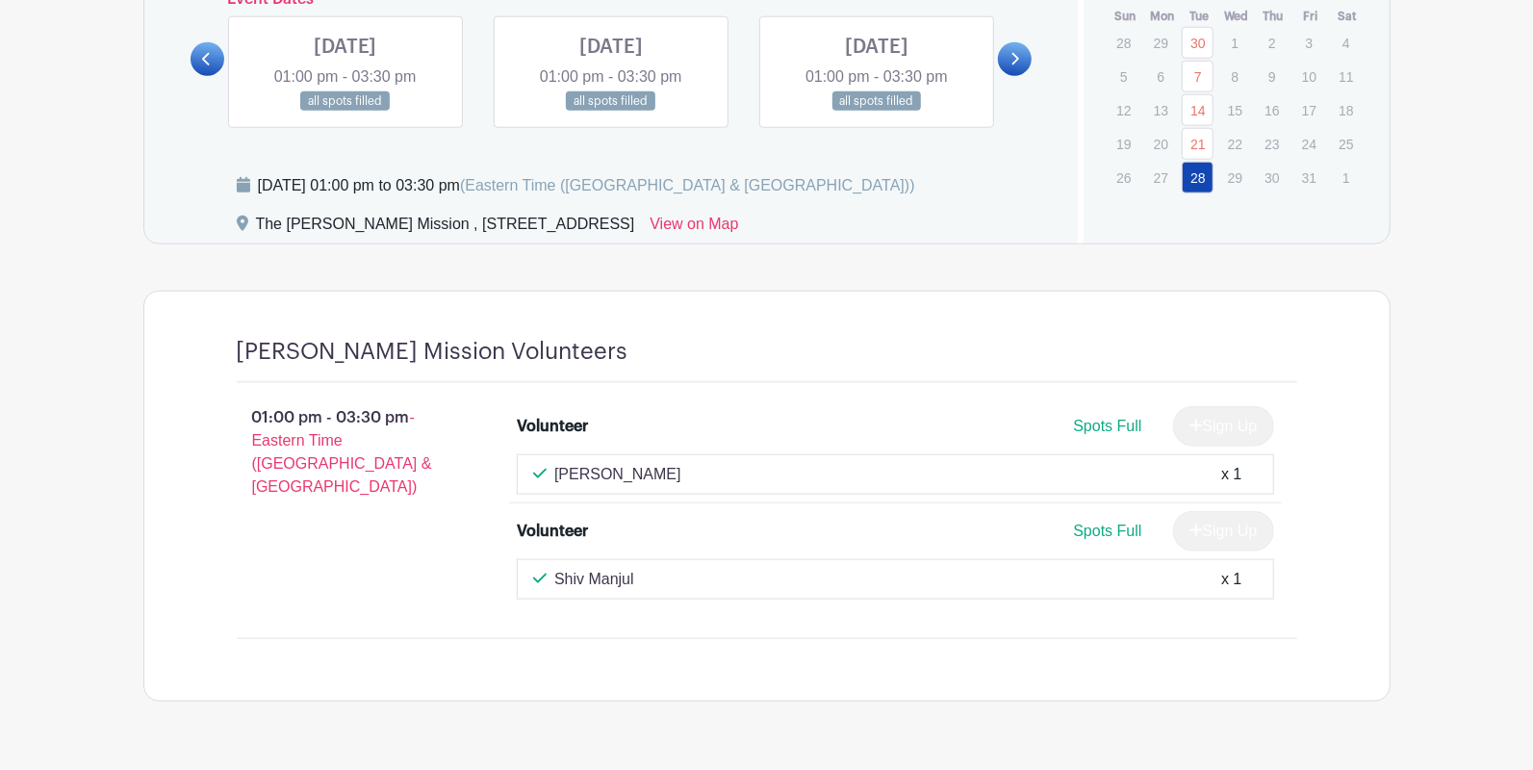
click at [345, 112] on link at bounding box center [345, 112] width 0 height 0
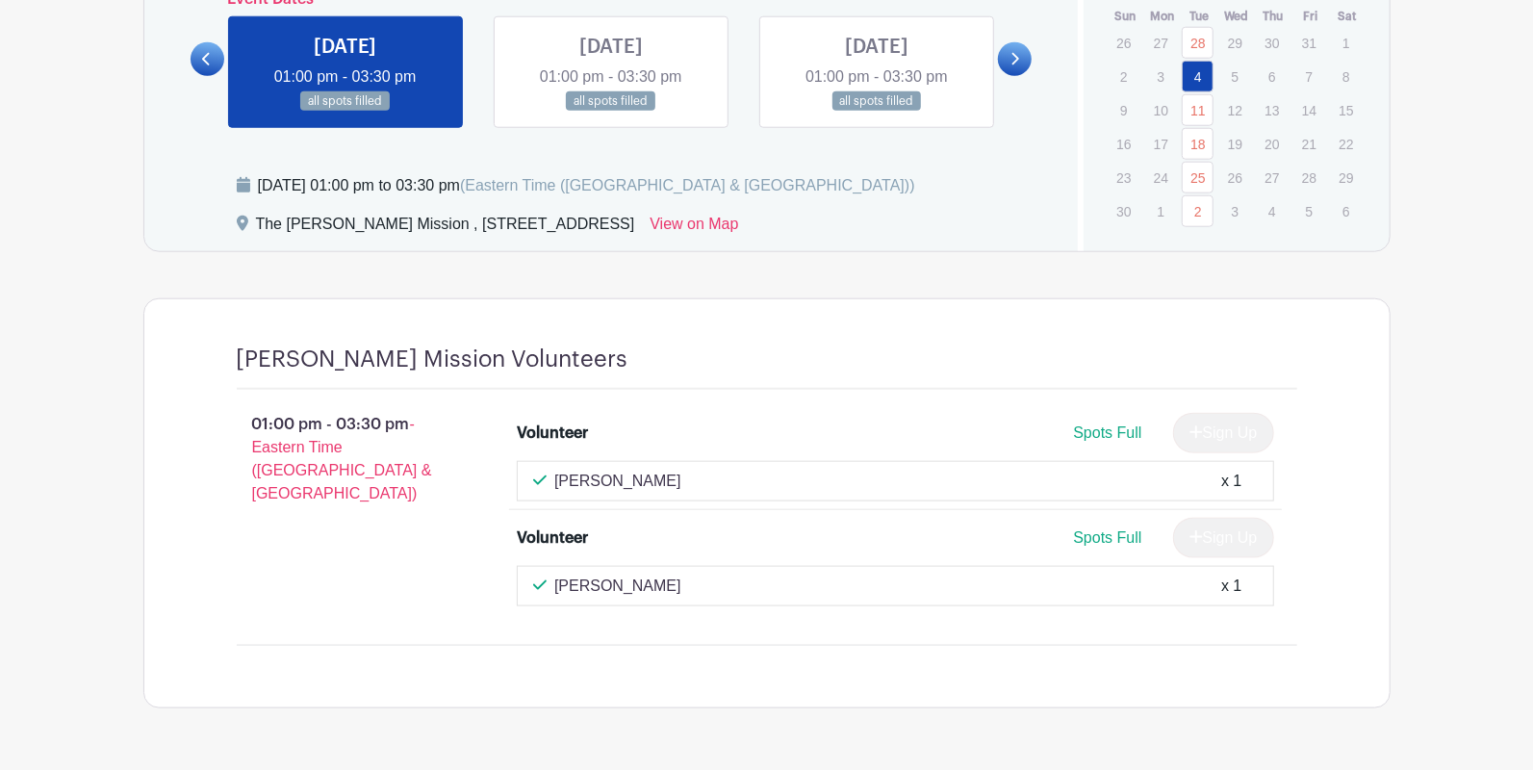
click at [611, 112] on link at bounding box center [611, 112] width 0 height 0
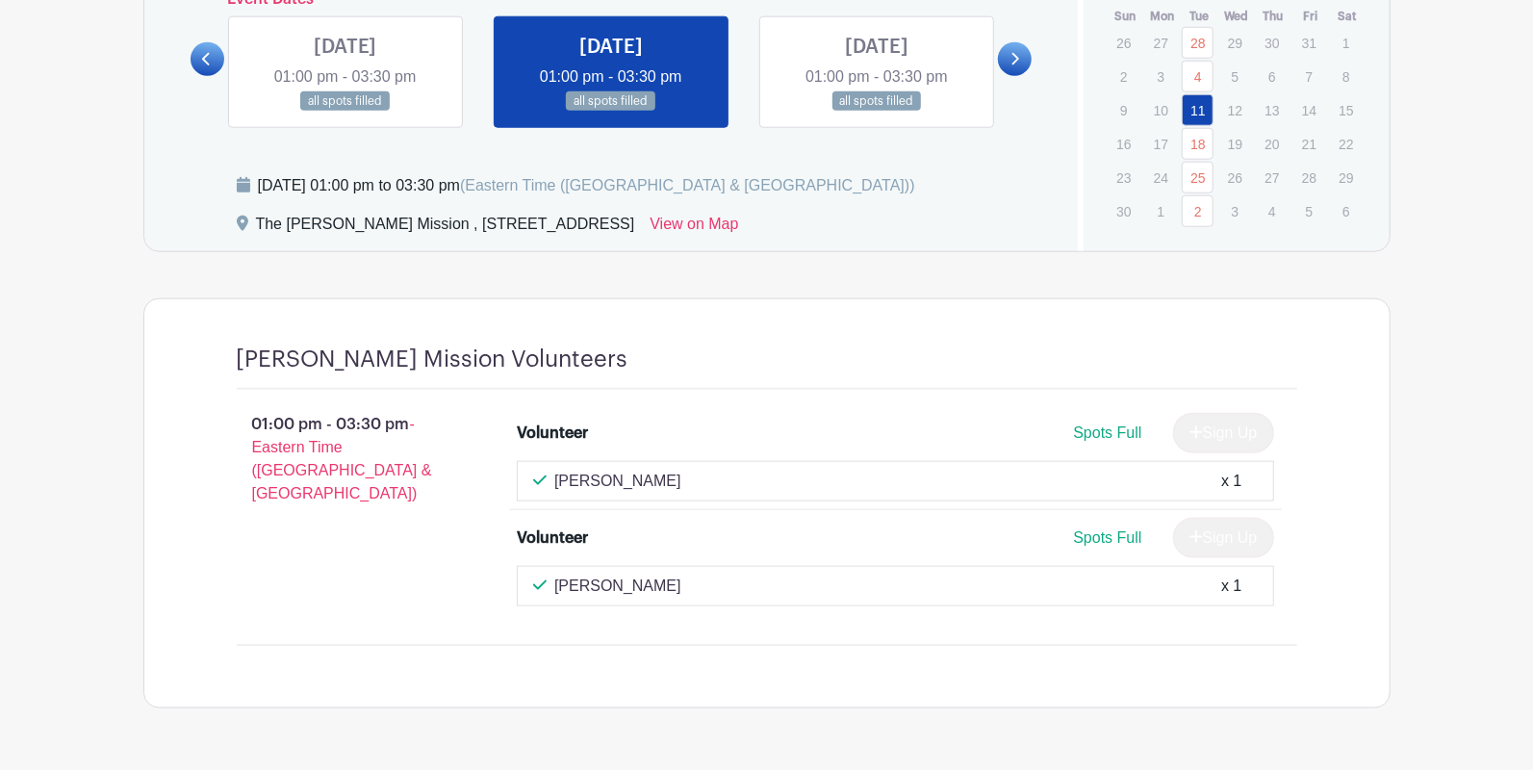
click at [876, 112] on link at bounding box center [876, 112] width 0 height 0
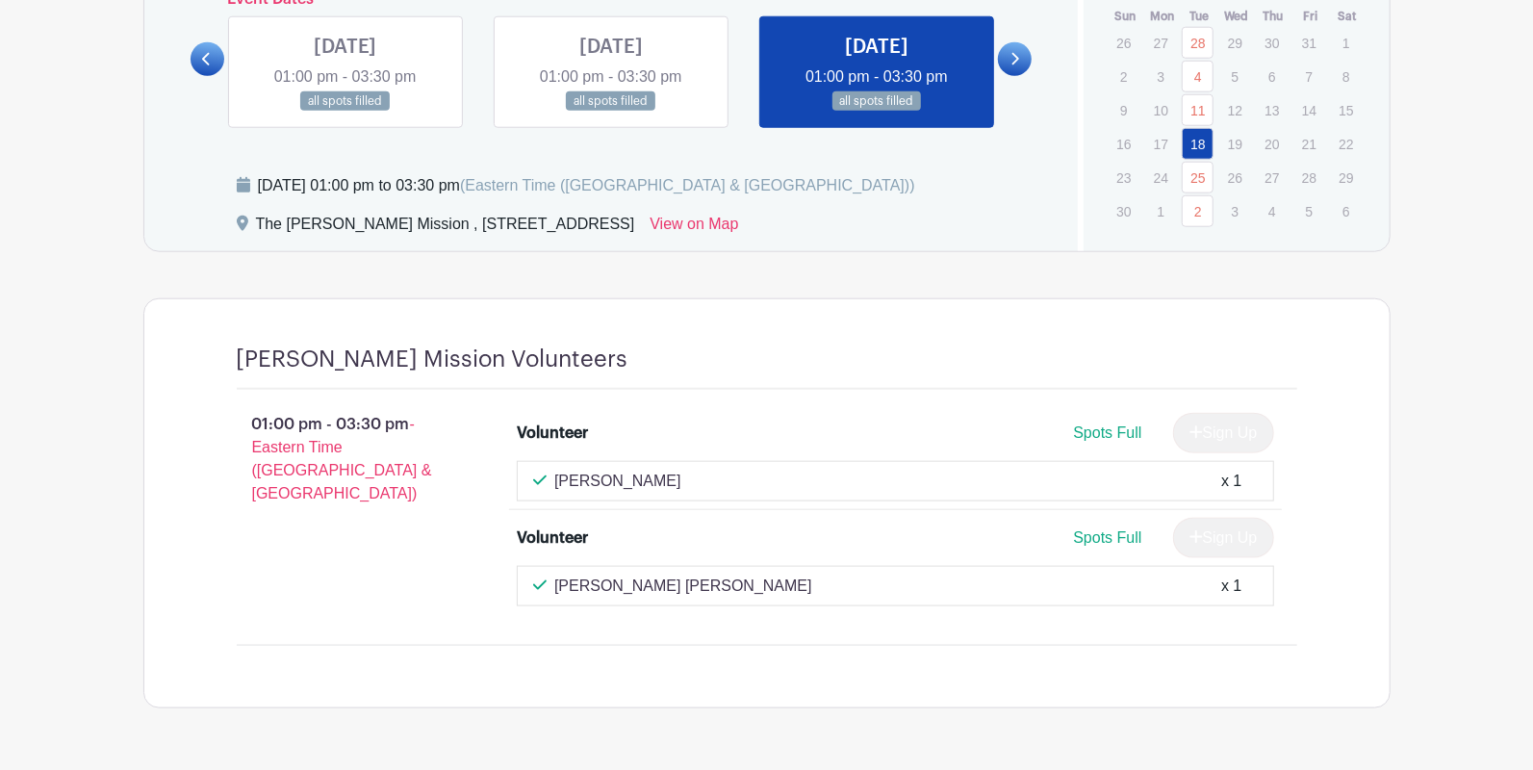
click at [1020, 58] on link at bounding box center [1015, 59] width 34 height 34
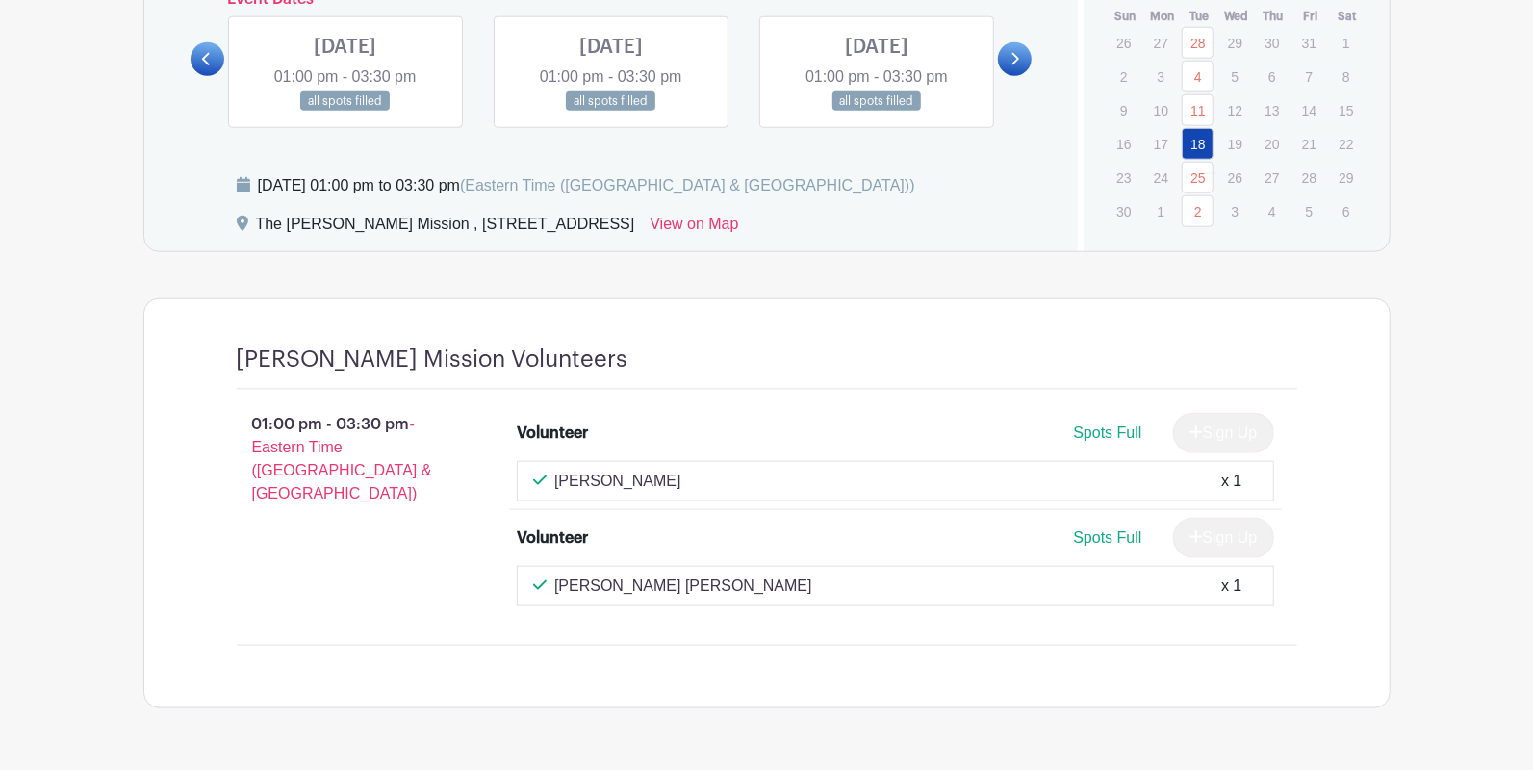
click at [345, 112] on link at bounding box center [345, 112] width 0 height 0
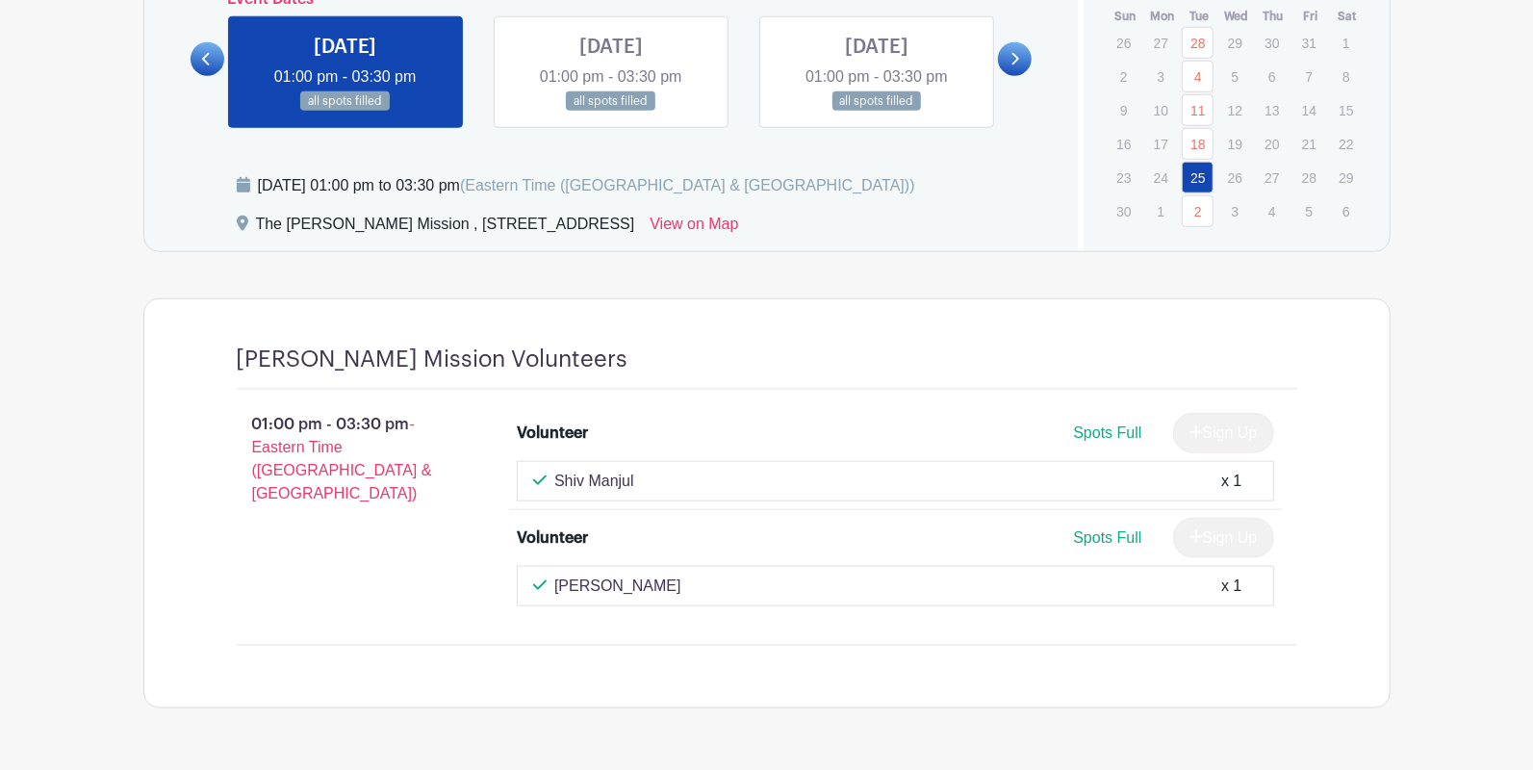
click at [611, 112] on link at bounding box center [611, 112] width 0 height 0
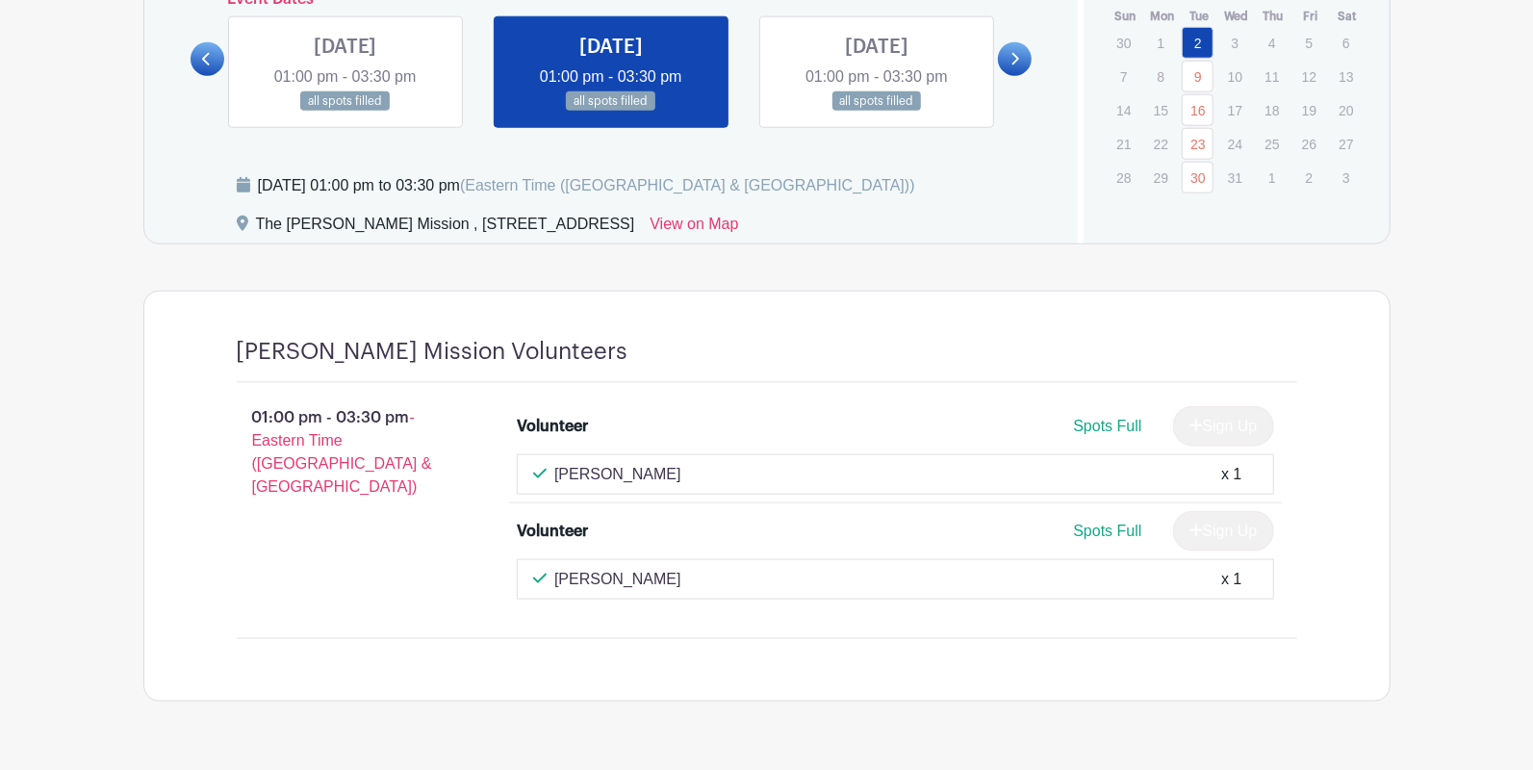
click at [876, 112] on link at bounding box center [876, 112] width 0 height 0
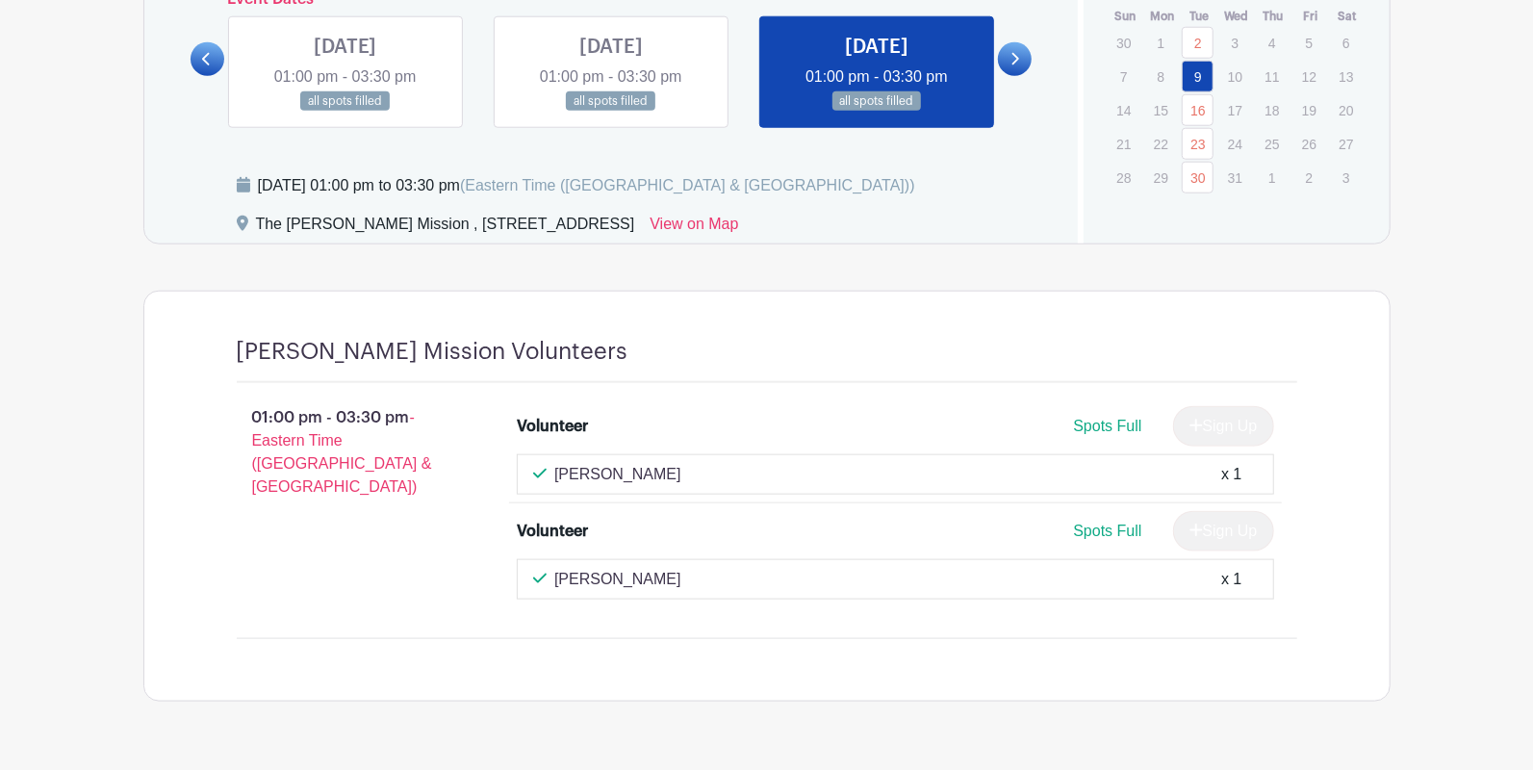
click at [1022, 56] on link at bounding box center [1015, 59] width 34 height 34
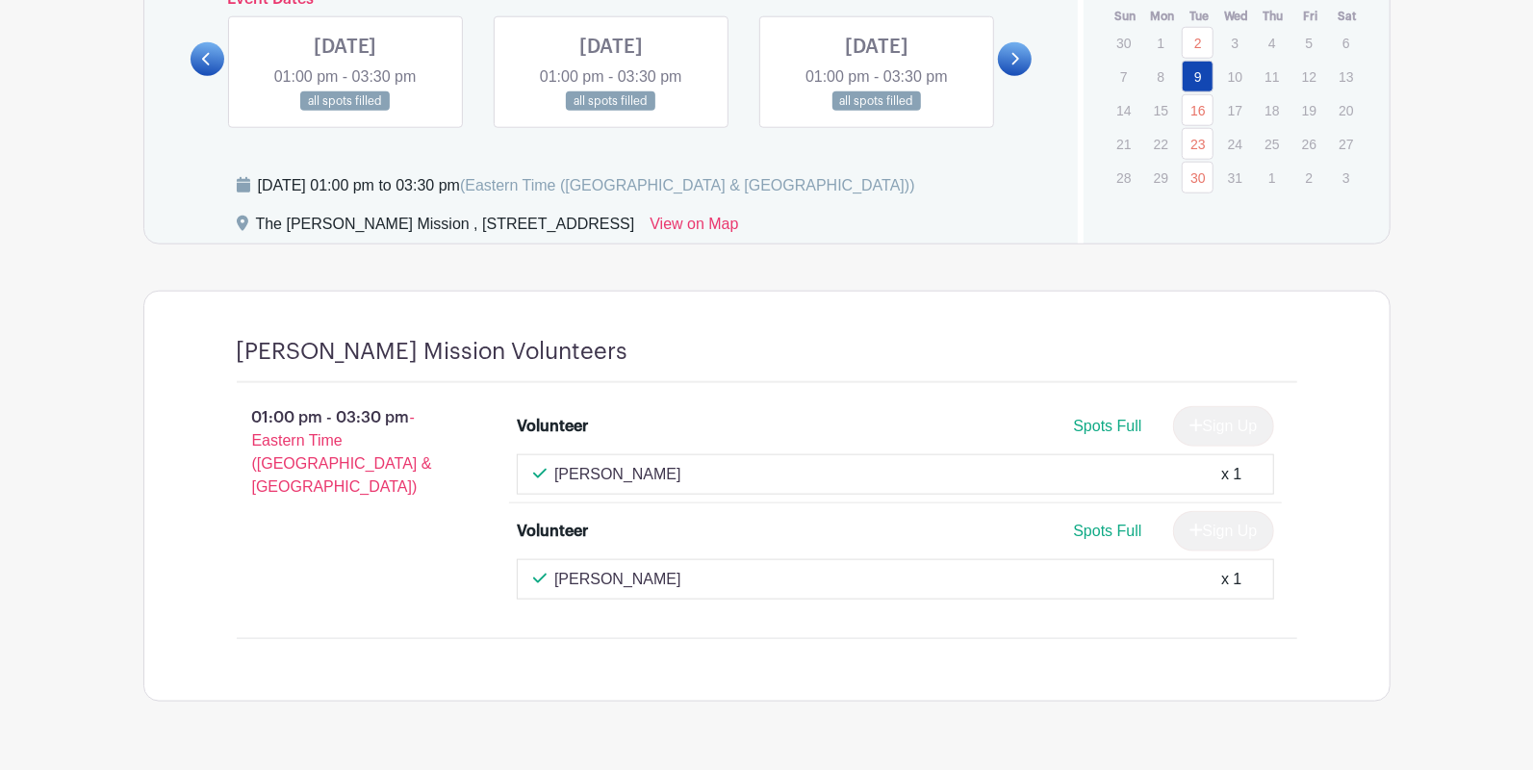
click at [345, 112] on link at bounding box center [345, 112] width 0 height 0
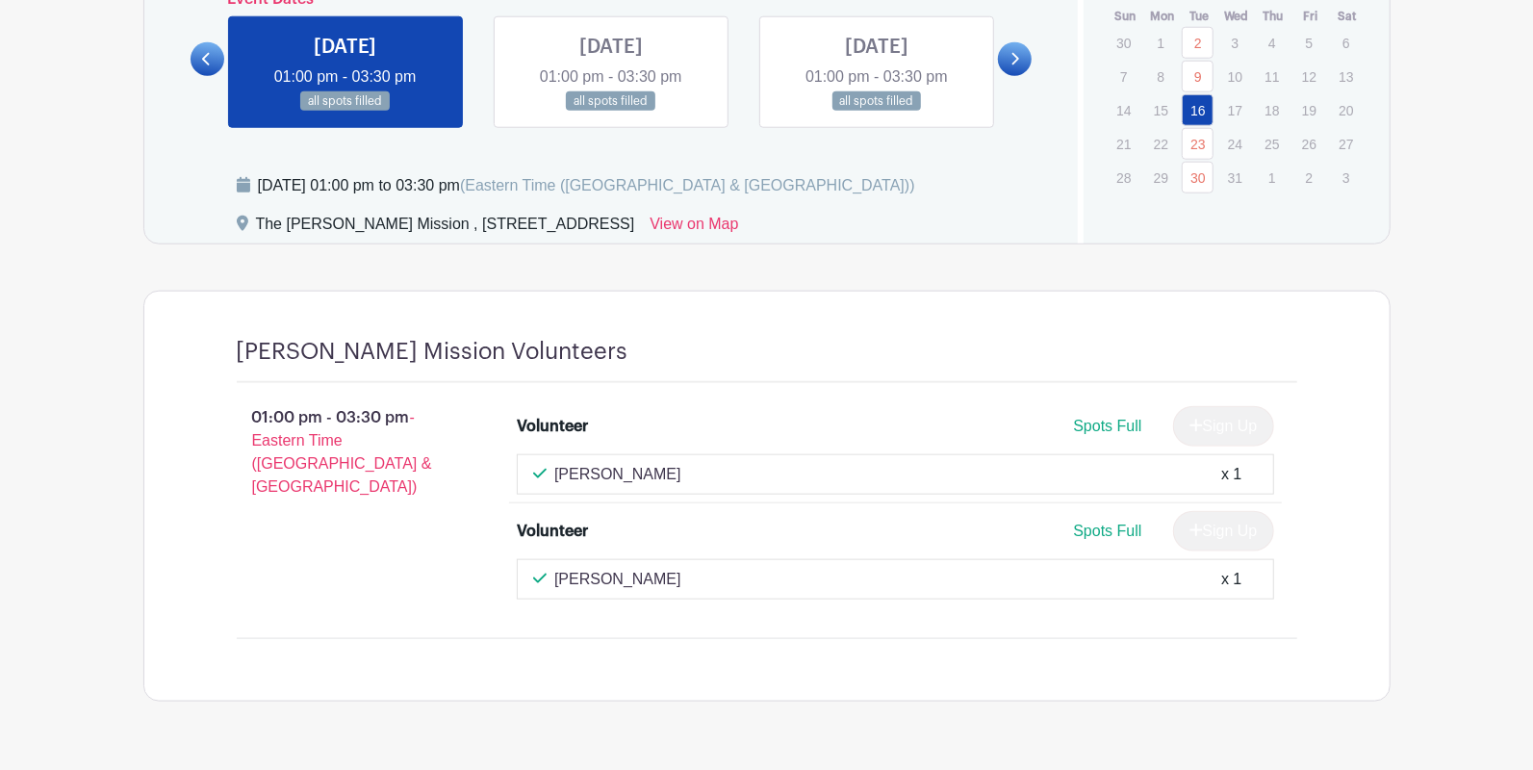
click at [611, 112] on link at bounding box center [611, 112] width 0 height 0
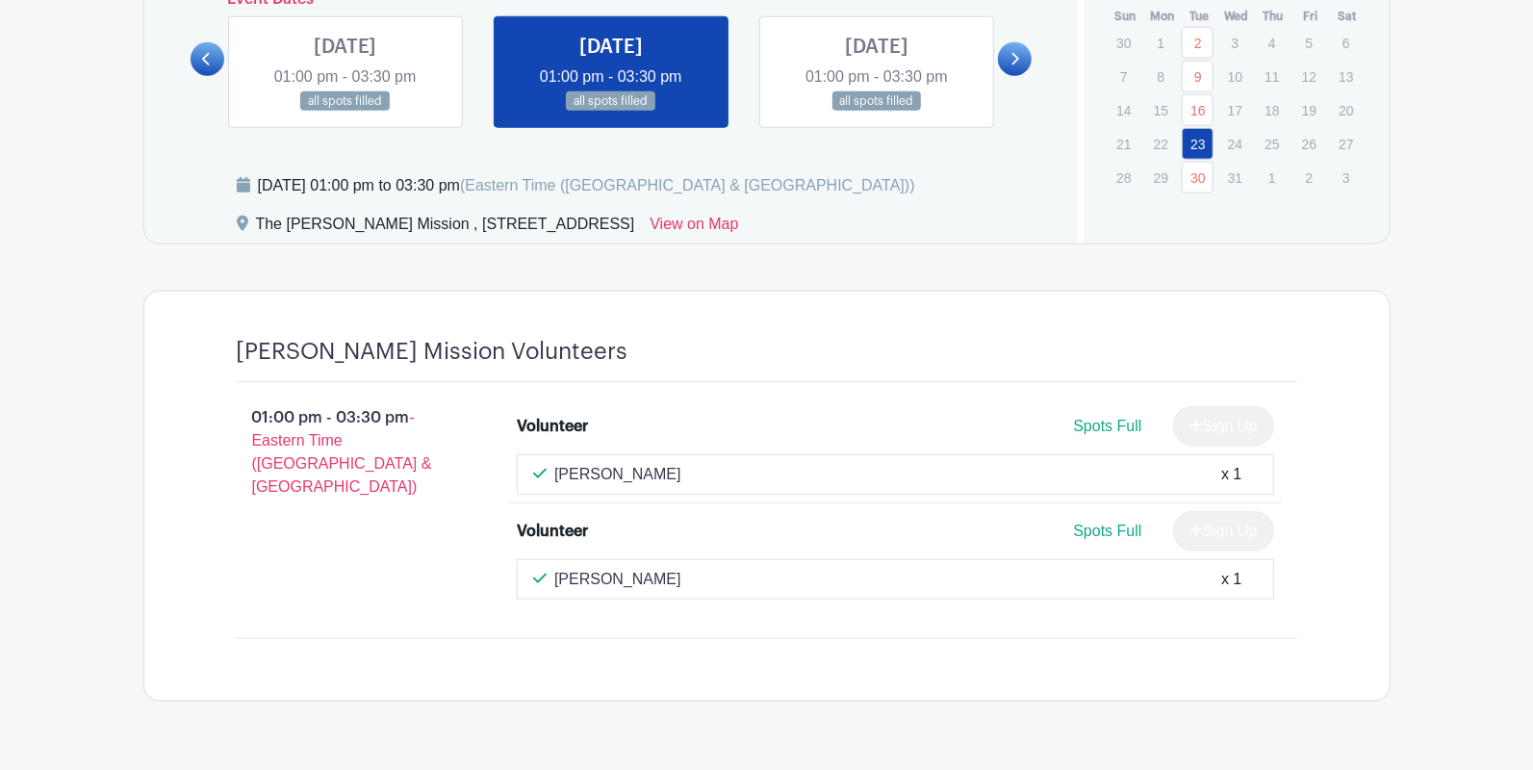
click at [876, 112] on link at bounding box center [876, 112] width 0 height 0
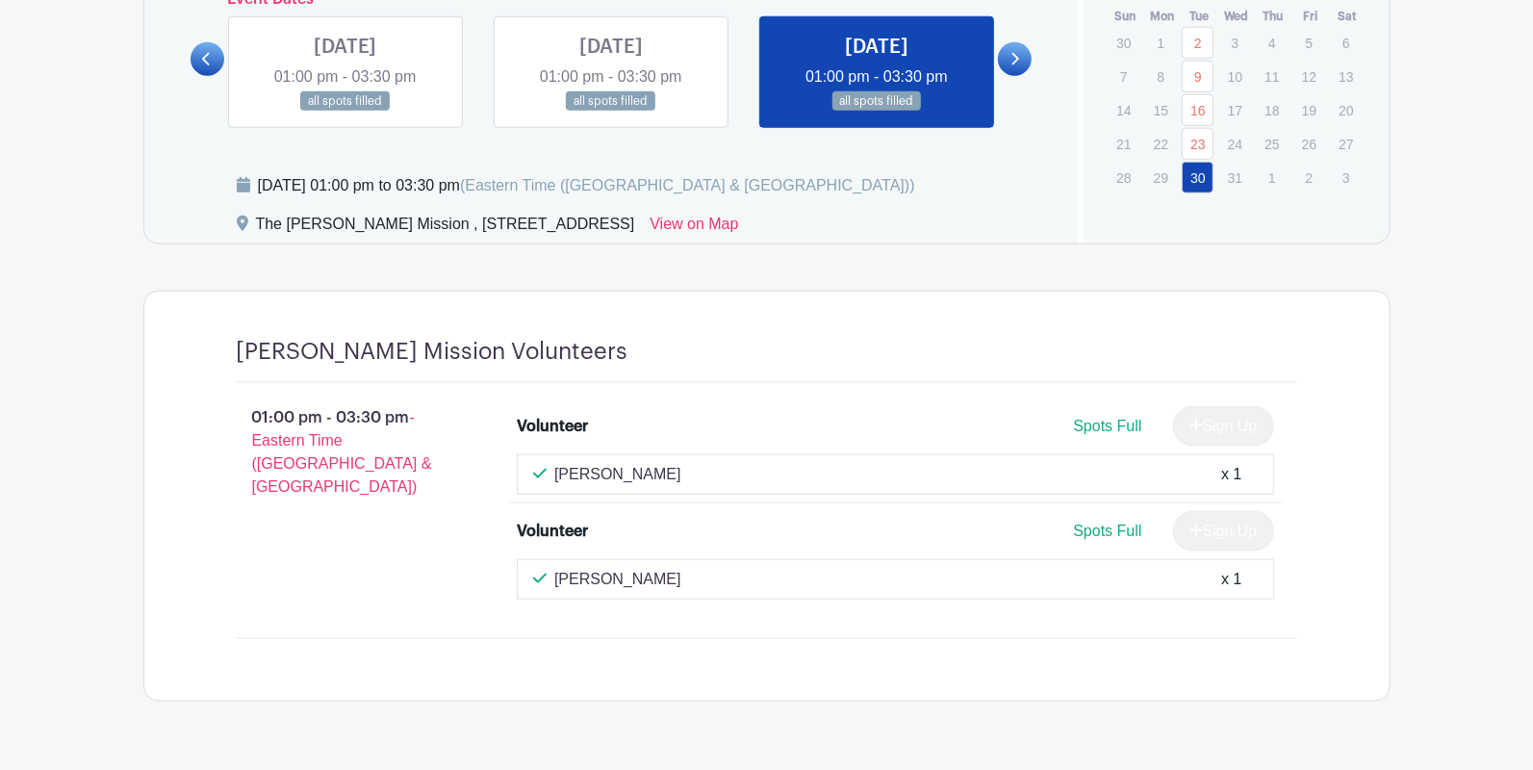
click at [1004, 53] on link at bounding box center [1015, 59] width 34 height 34
